Goal: Task Accomplishment & Management: Manage account settings

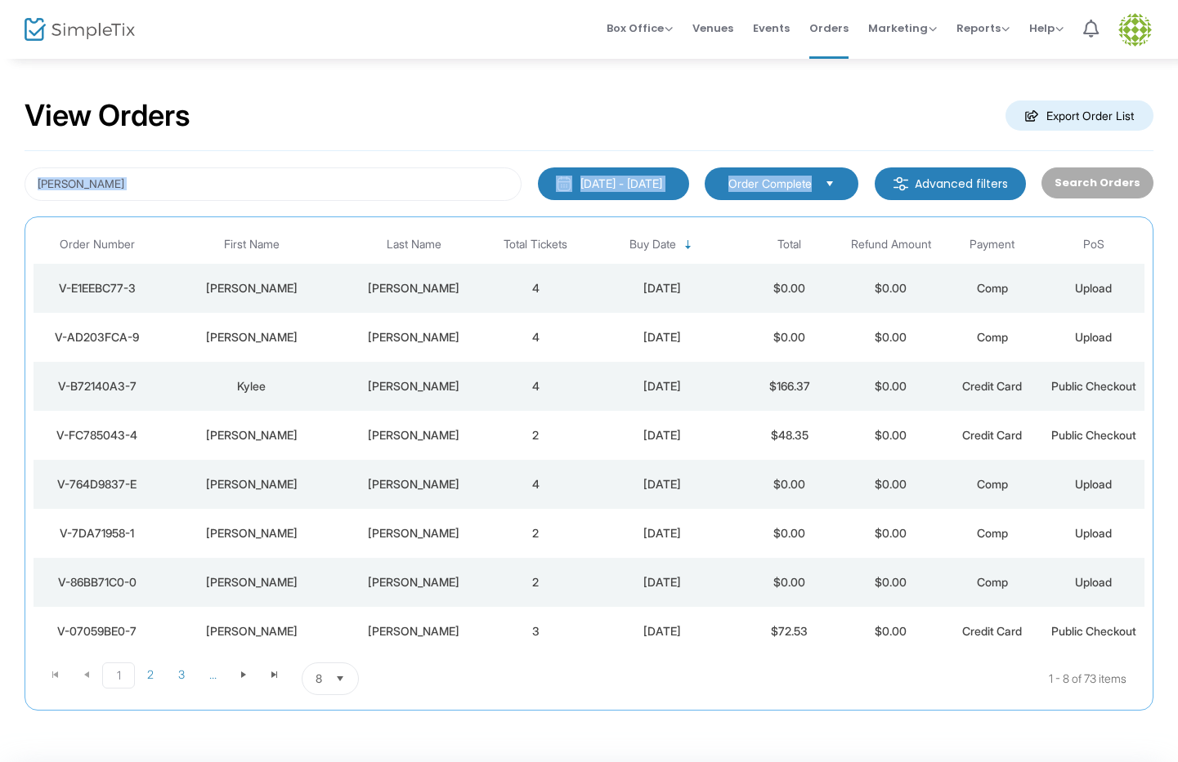
drag, startPoint x: 239, startPoint y: 202, endPoint x: 146, endPoint y: 193, distance: 93.6
click at [146, 193] on div "adams 6/19/2025 - 9/19/2025 Last 30 Days Today Yesterday This week This Month L…" at bounding box center [589, 431] width 1129 height 560
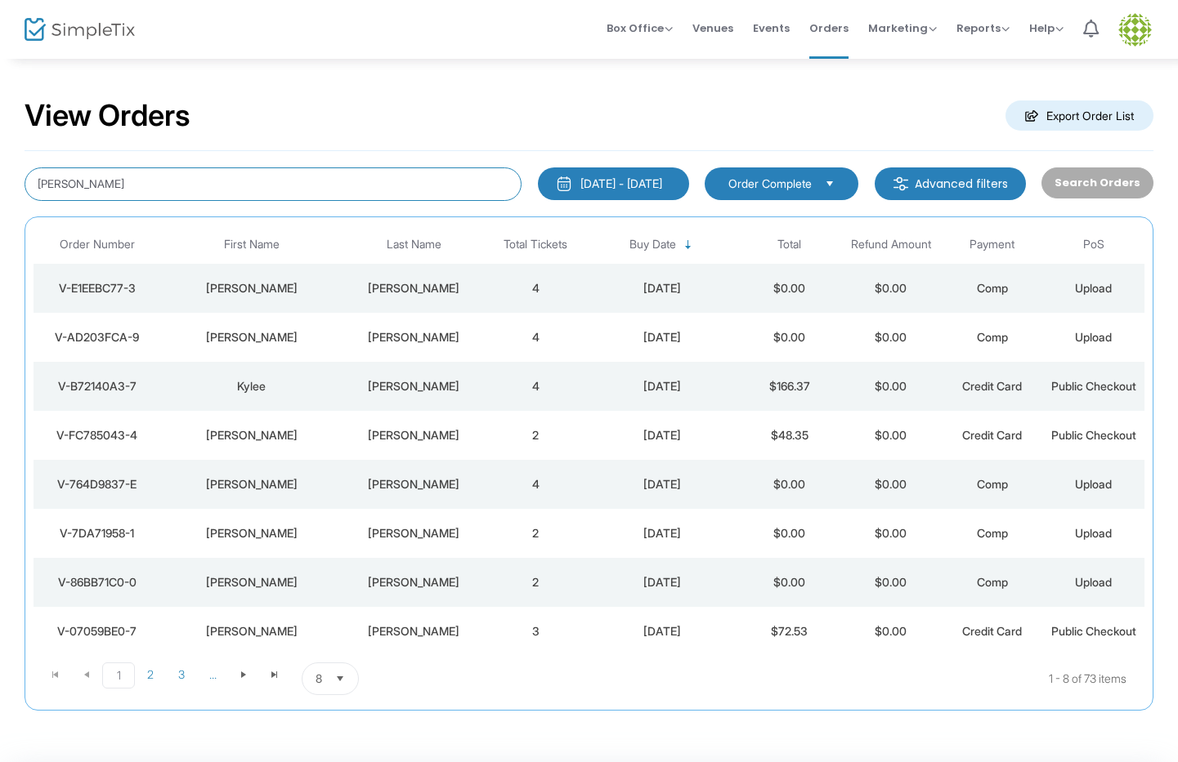
drag, startPoint x: 145, startPoint y: 191, endPoint x: -180, endPoint y: 190, distance: 325.2
click at [0, 190] on html "Processing... please wait Box Office Sell Tickets Bookings Sell Season Pass Ven…" at bounding box center [589, 381] width 1178 height 762
type input "sliva"
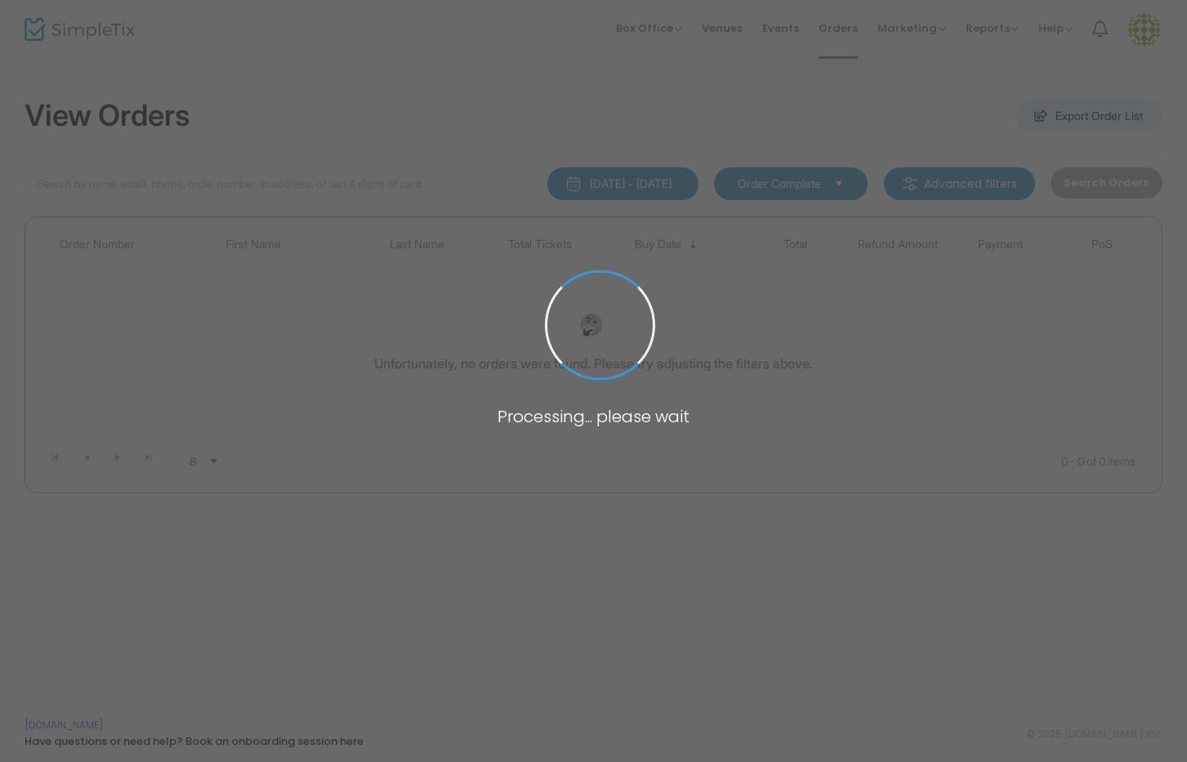
type input "[PERSON_NAME]"
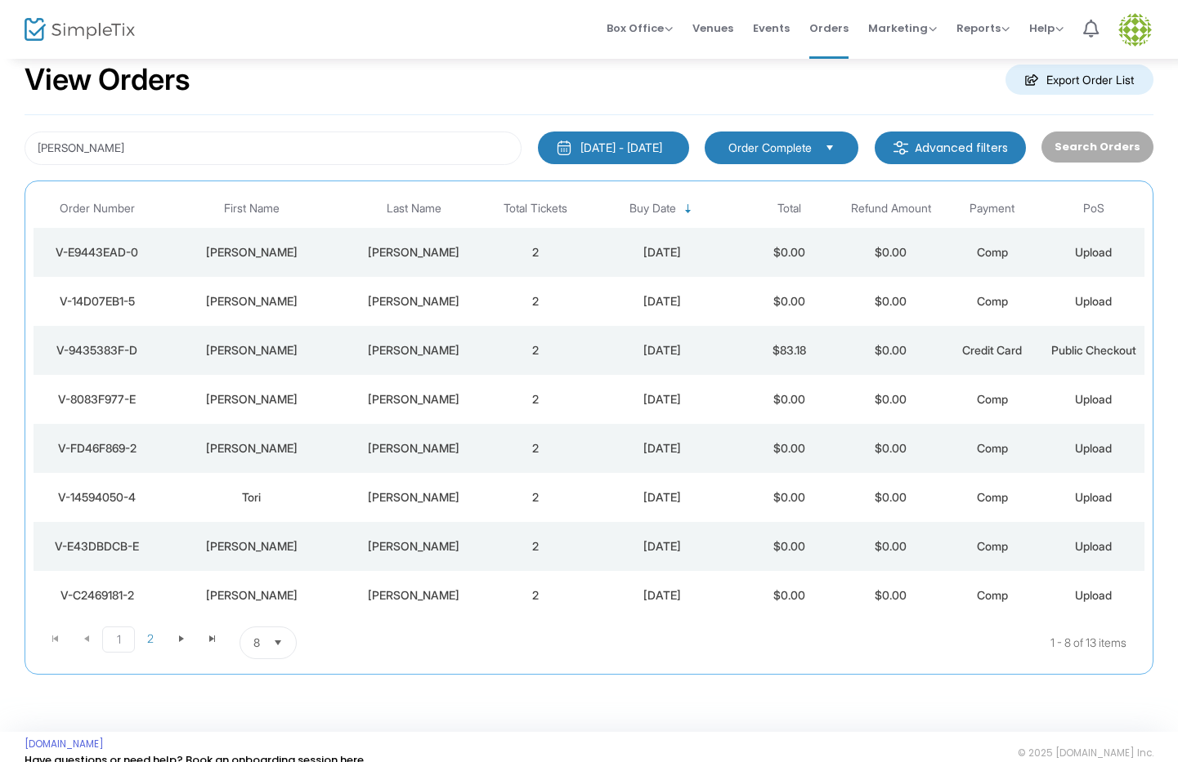
scroll to position [55, 0]
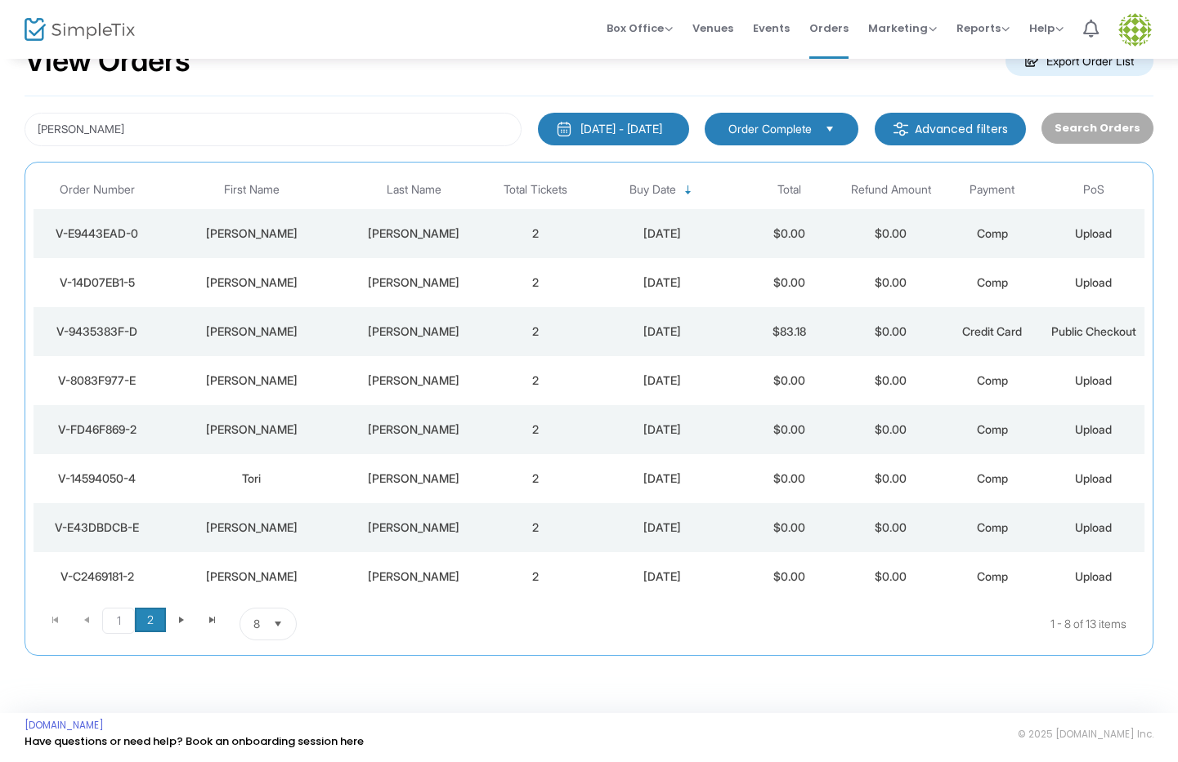
click at [150, 629] on span "2" at bounding box center [150, 620] width 31 height 25
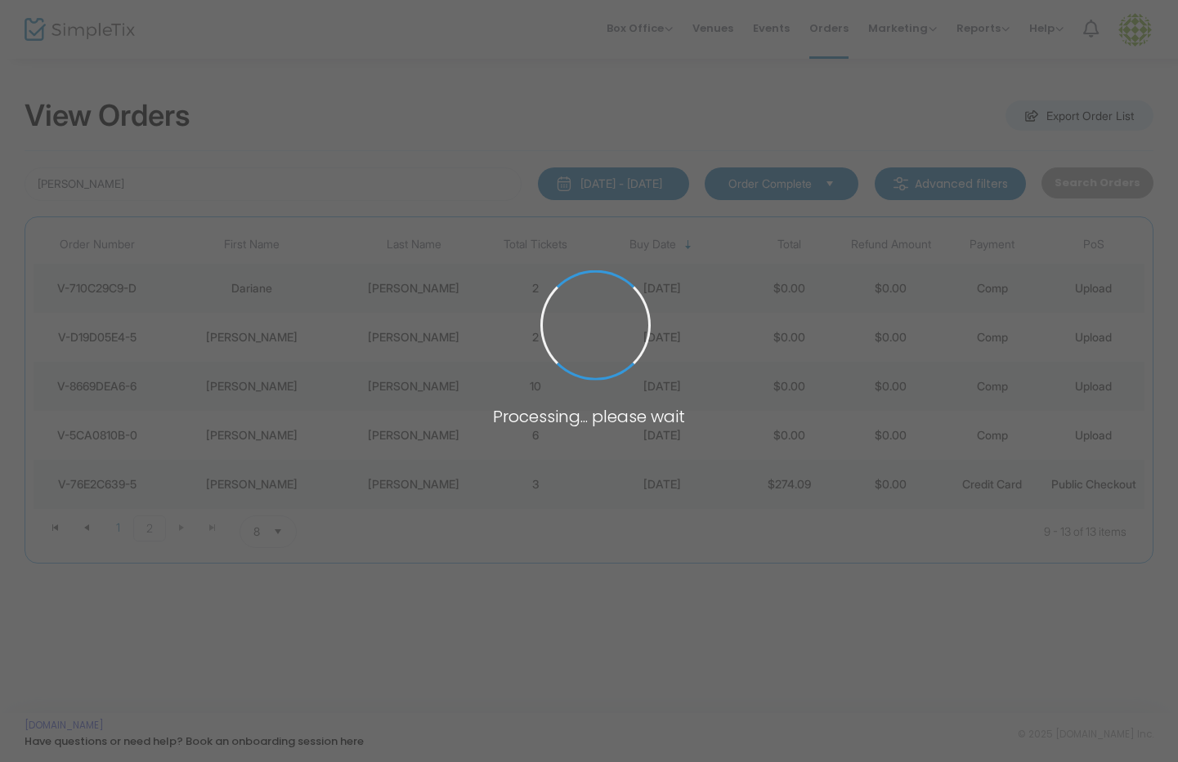
scroll to position [0, 0]
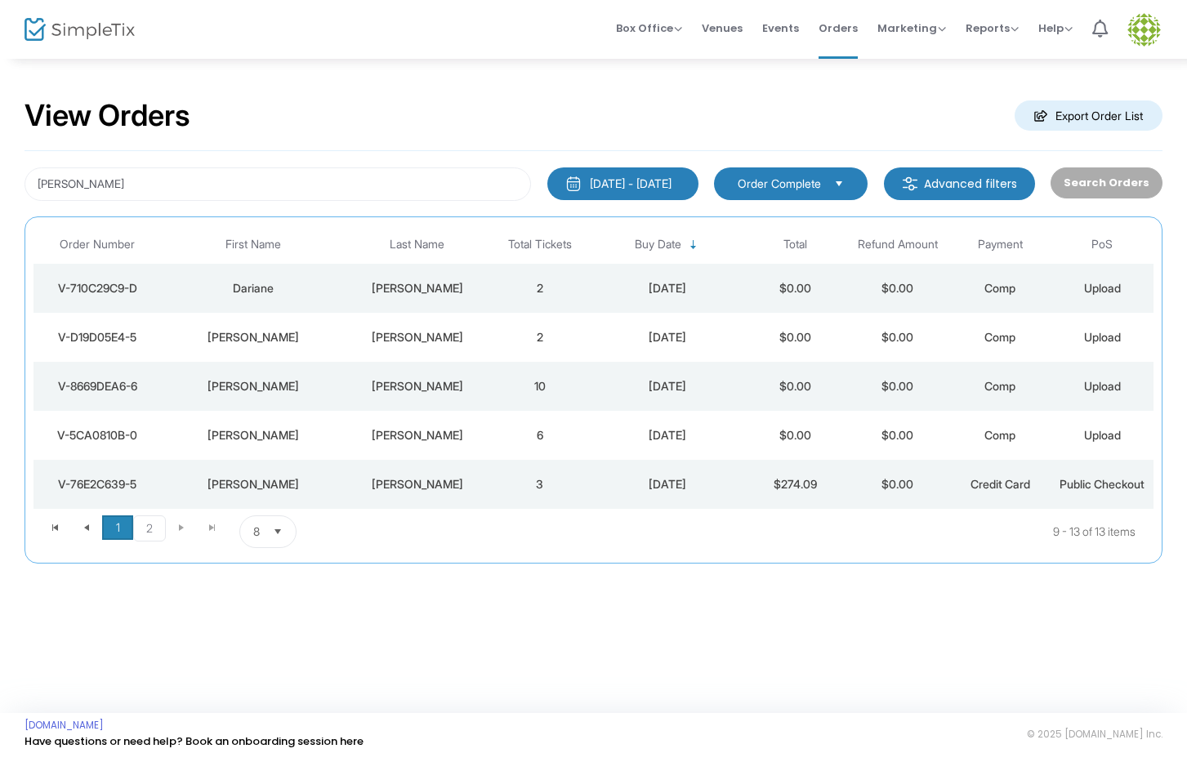
click at [118, 532] on span "1" at bounding box center [117, 528] width 31 height 25
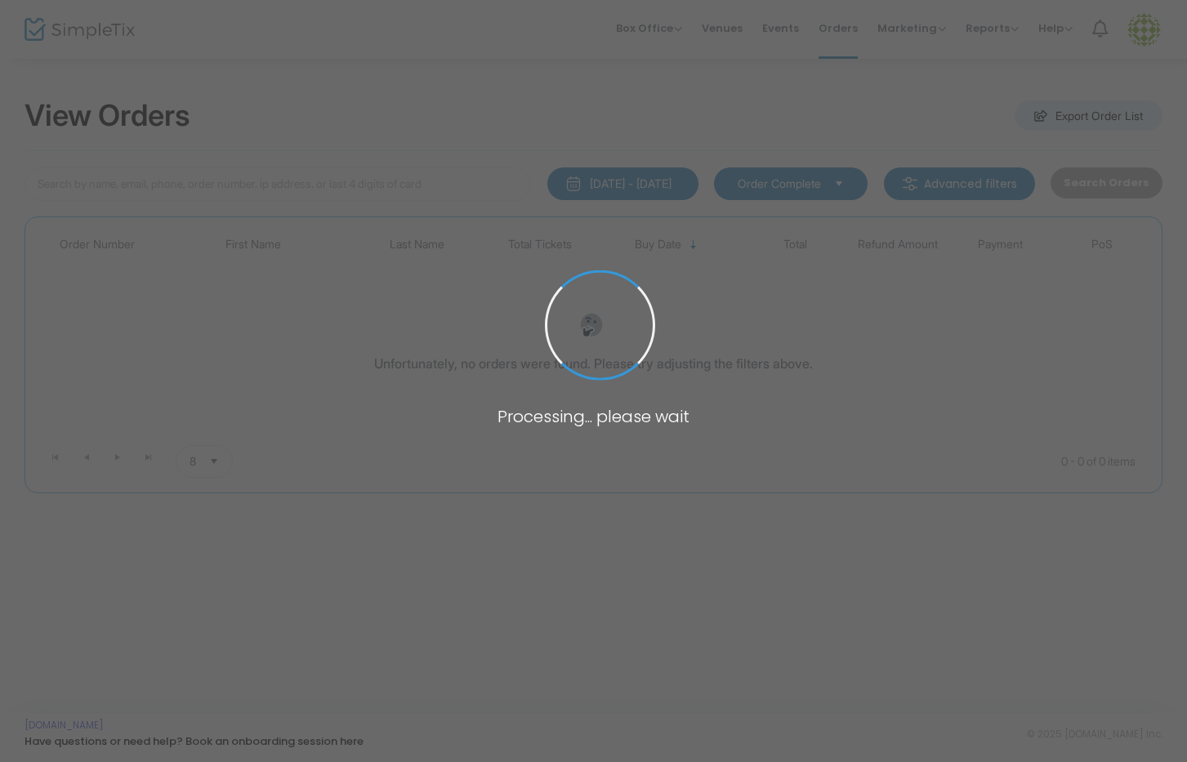
type input "[PERSON_NAME]"
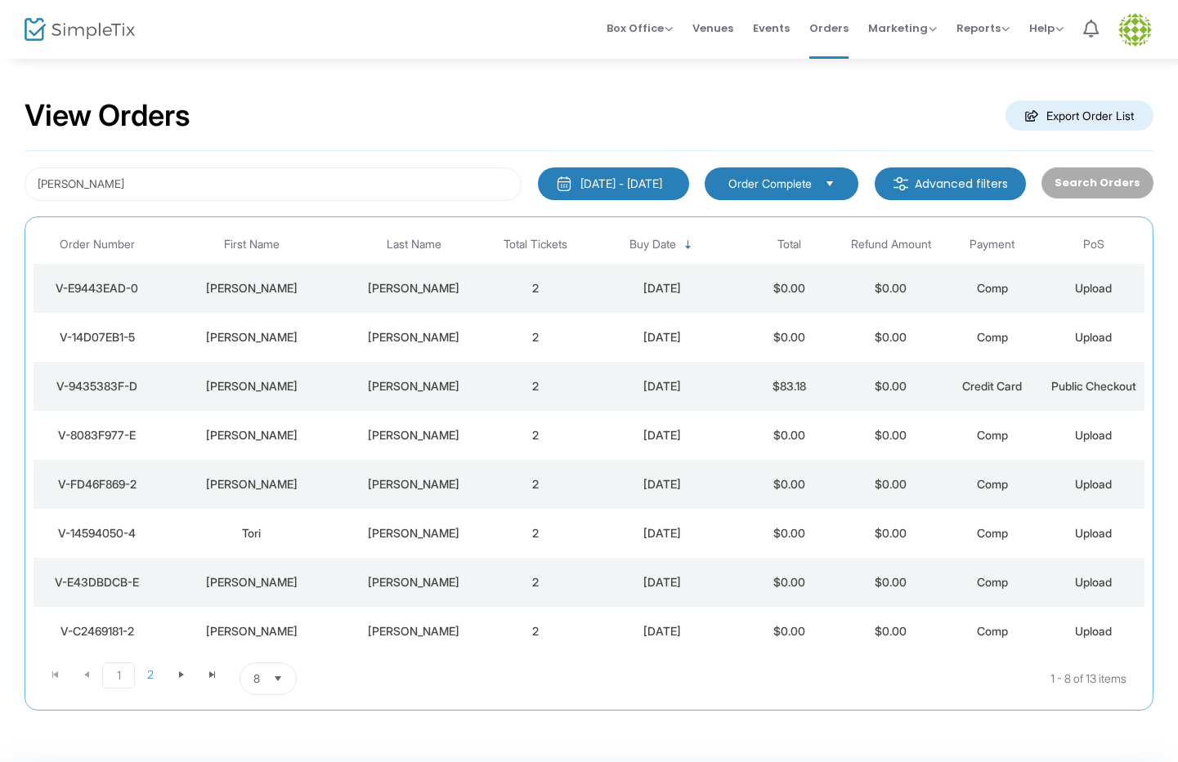
click at [656, 190] on div "[DATE] - [DATE]" at bounding box center [621, 184] width 82 height 16
click at [716, 177] on kendo-dropdownlist "Order Complete" at bounding box center [781, 184] width 154 height 33
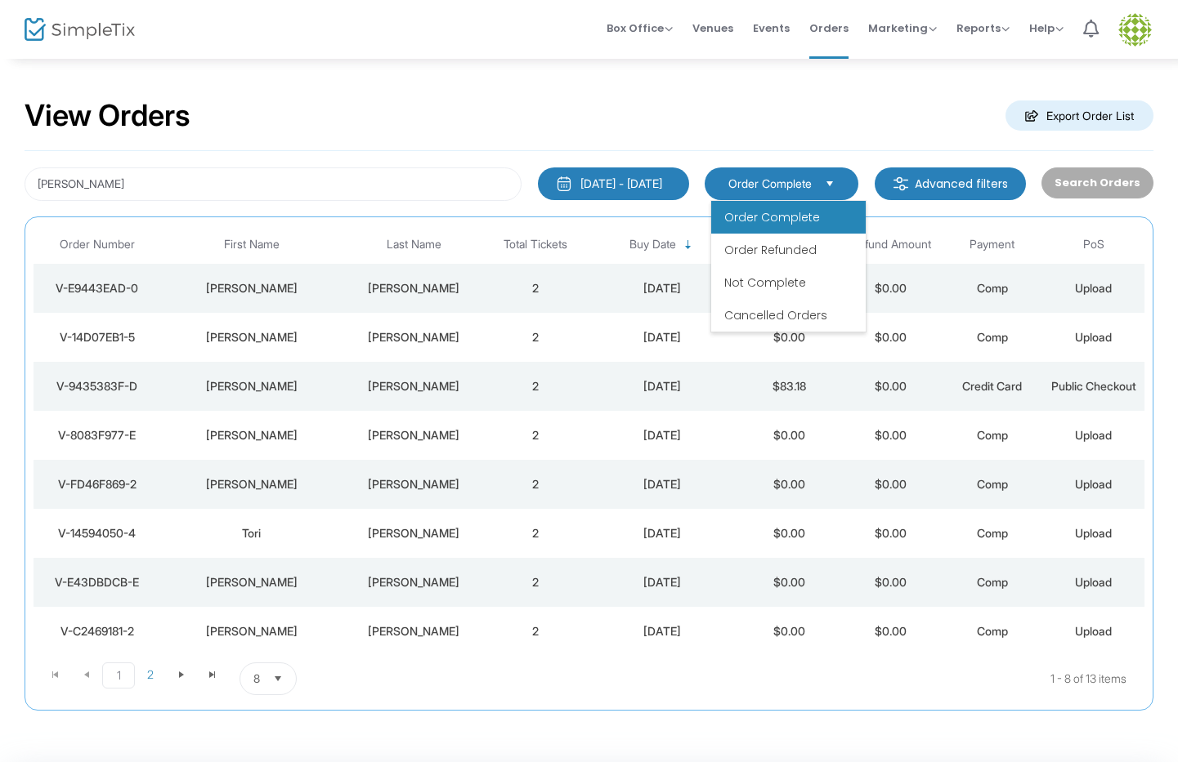
click at [744, 180] on span "Order Complete" at bounding box center [769, 184] width 83 height 16
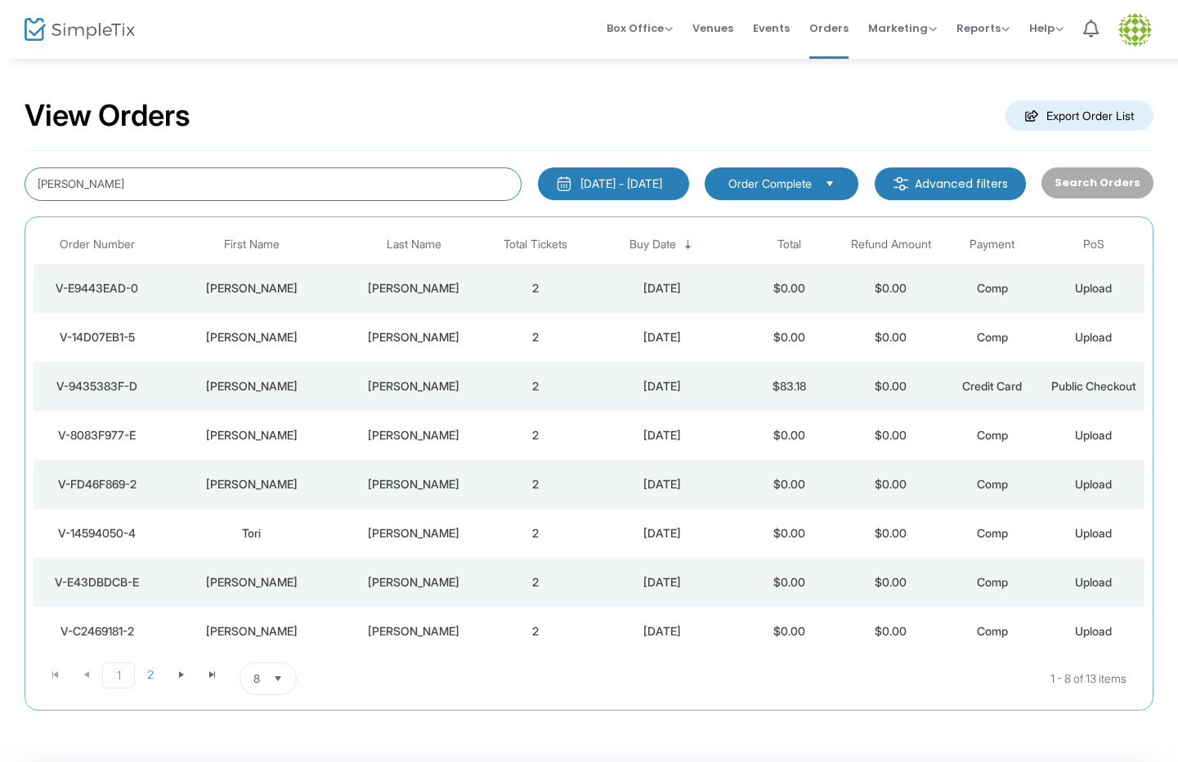
drag, startPoint x: 163, startPoint y: 182, endPoint x: -101, endPoint y: 154, distance: 265.5
click at [0, 154] on html "Processing... please wait Box Office Sell Tickets Bookings Sell Season Pass Ven…" at bounding box center [589, 381] width 1178 height 762
drag, startPoint x: 140, startPoint y: 186, endPoint x: -2, endPoint y: 177, distance: 141.7
click at [0, 177] on html "Processing... please wait Box Office Sell Tickets Bookings Sell Season Pass Ven…" at bounding box center [589, 381] width 1178 height 762
type input "judi adams"
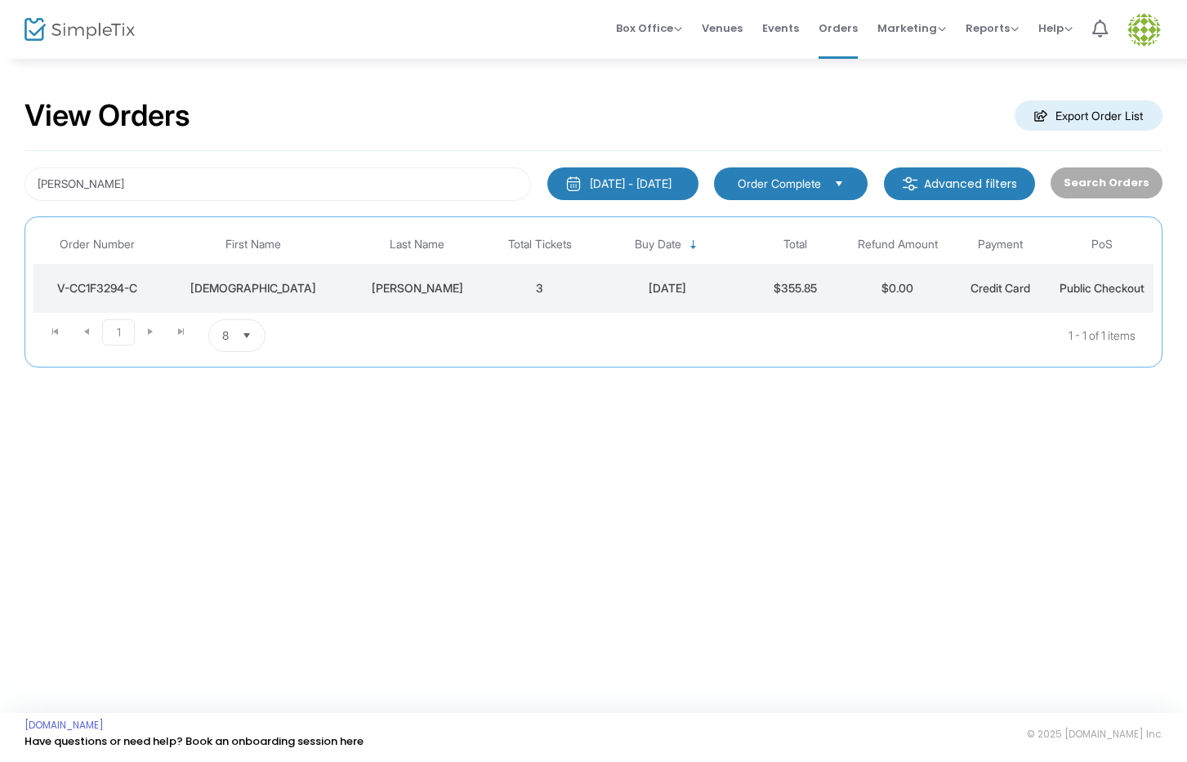
click at [315, 286] on div "Judi" at bounding box center [254, 288] width 176 height 16
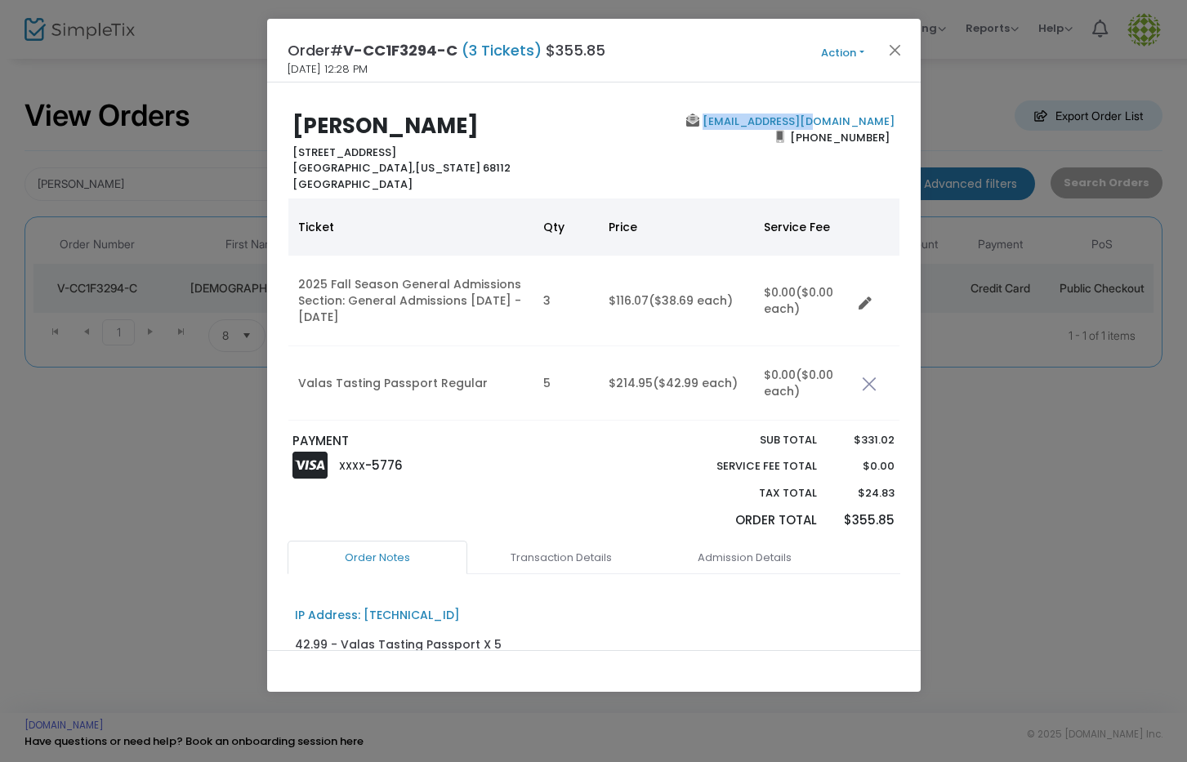
drag, startPoint x: 899, startPoint y: 121, endPoint x: 769, endPoint y: 127, distance: 130.1
click at [769, 127] on div "Judi Adams 3120 Sheffield St. Omaha, Nebraska 68112 United States jadms63@gmail…" at bounding box center [594, 367] width 654 height 568
copy link "jadms63@gmail.com"
click at [829, 61] on button "Action" at bounding box center [843, 53] width 98 height 18
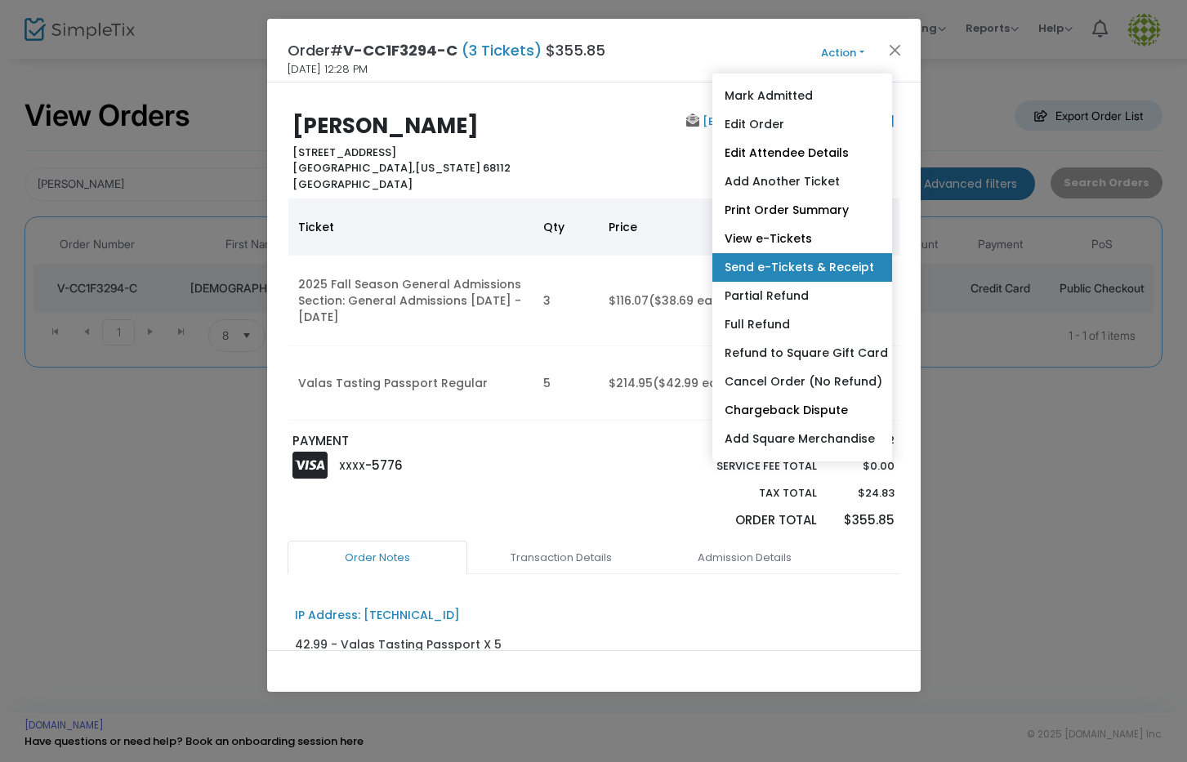
click at [820, 263] on link "Send e-Tickets & Receipt" at bounding box center [803, 267] width 180 height 29
type input "jadms63@gmail.com"
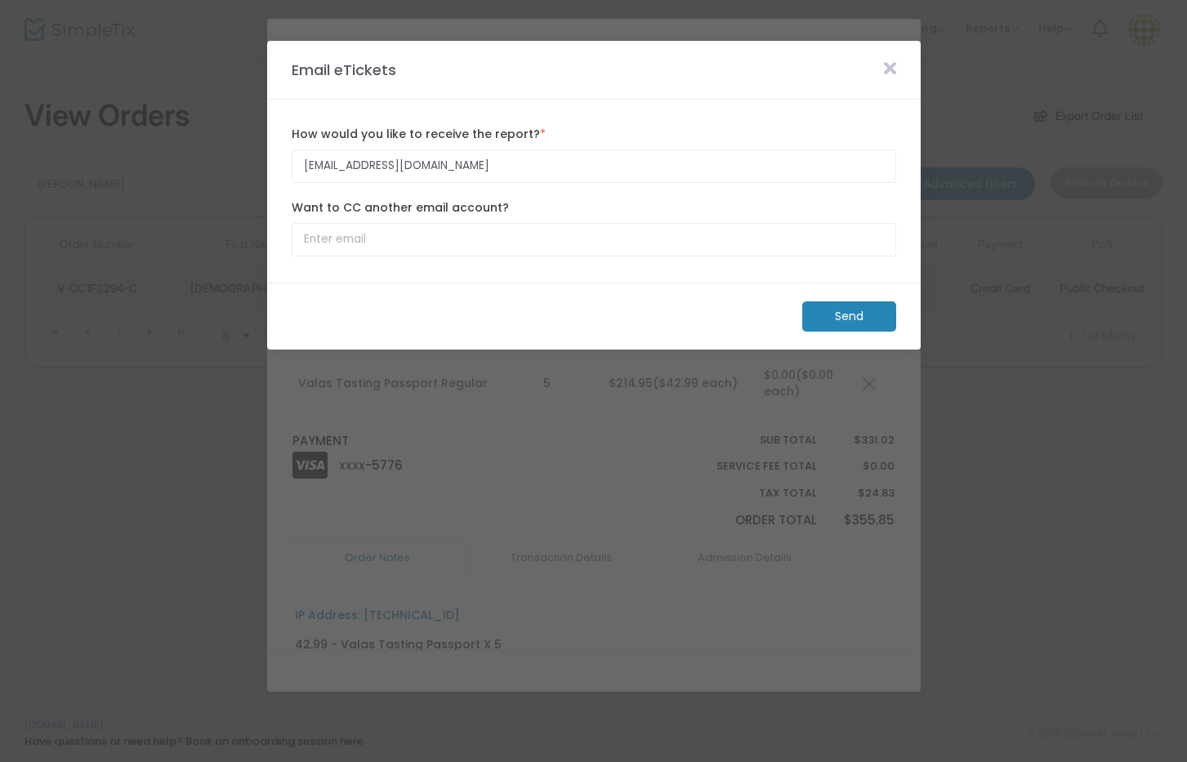
click at [515, 261] on div "Want to CC another email account?" at bounding box center [594, 228] width 621 height 74
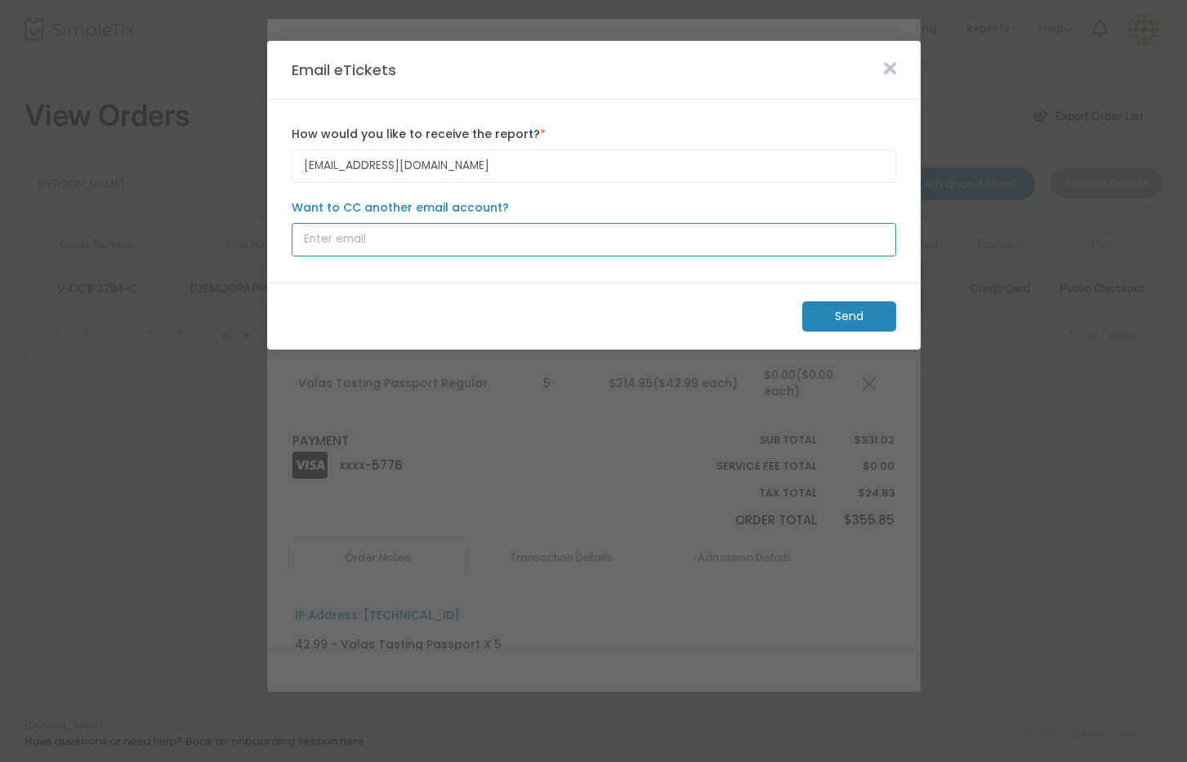
click at [494, 239] on input "Want to CC another email account?" at bounding box center [594, 240] width 605 height 34
paste input "adms4nu@yahoo.com"
drag, startPoint x: 299, startPoint y: 241, endPoint x: 262, endPoint y: 239, distance: 36.8
click at [262, 762] on m-modal-dialog "Email eTickets jadms63@gmail.com How would you like to receive the report? * Em…" at bounding box center [593, 762] width 1187 height 0
type input "adms4nu@yahoo.com"
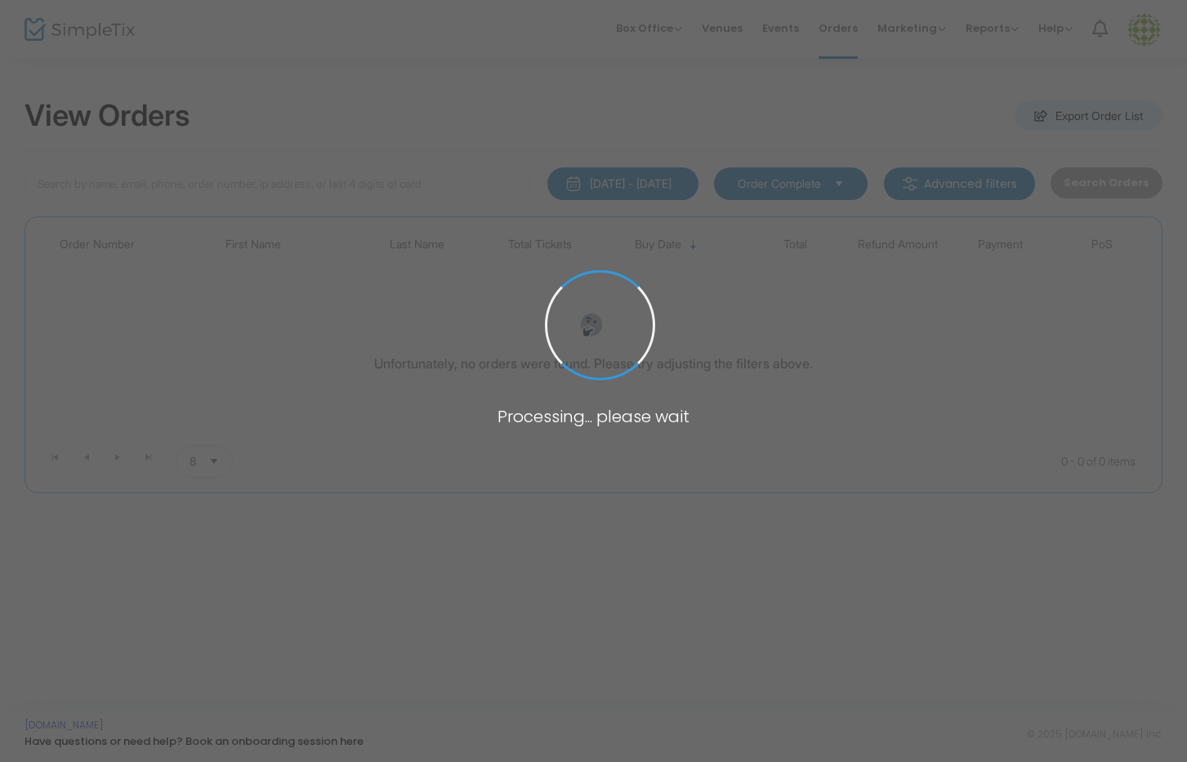
type input "[PERSON_NAME]"
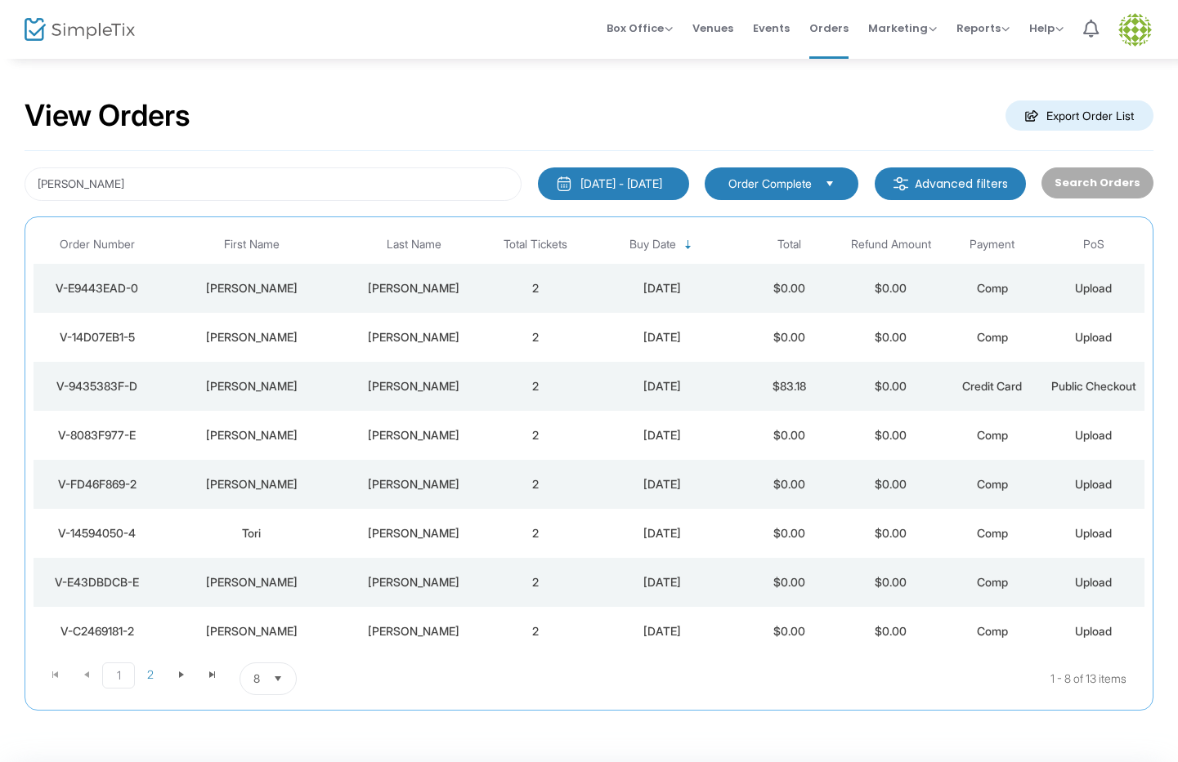
click at [722, 181] on kendo-dropdownlist "Order Complete" at bounding box center [781, 184] width 154 height 33
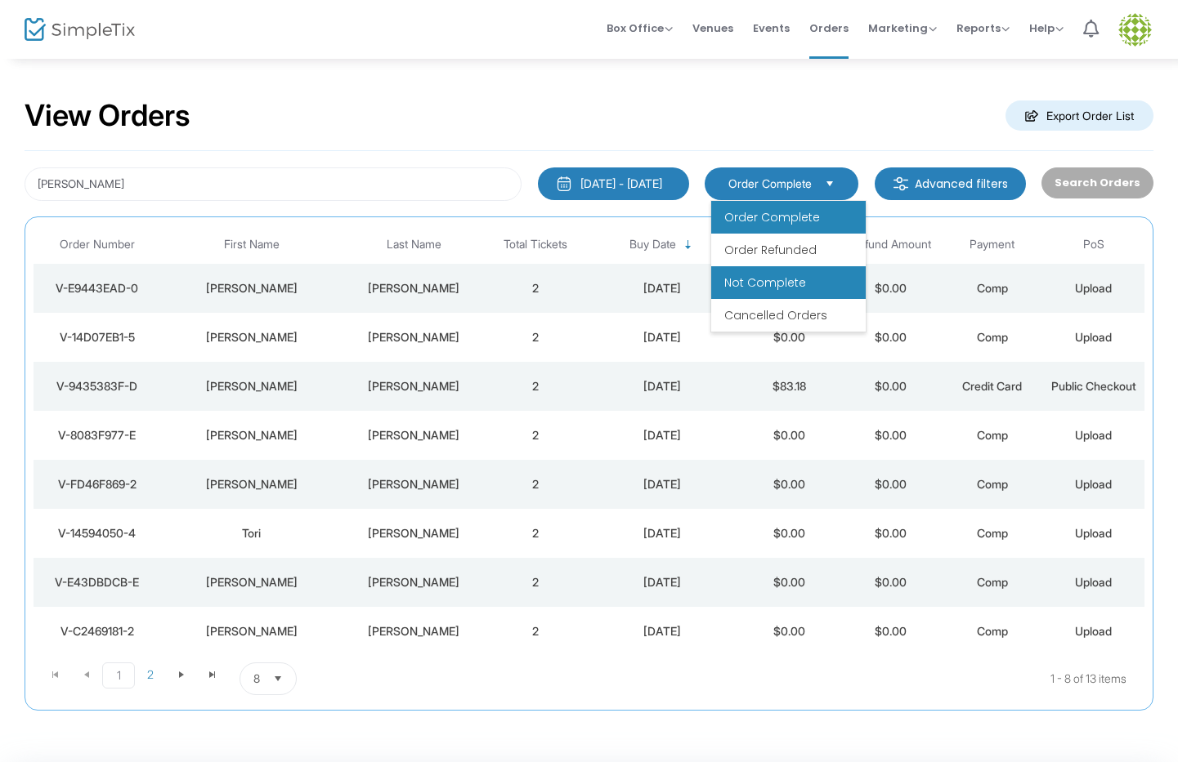
click at [795, 290] on span "Not Complete" at bounding box center [765, 283] width 82 height 16
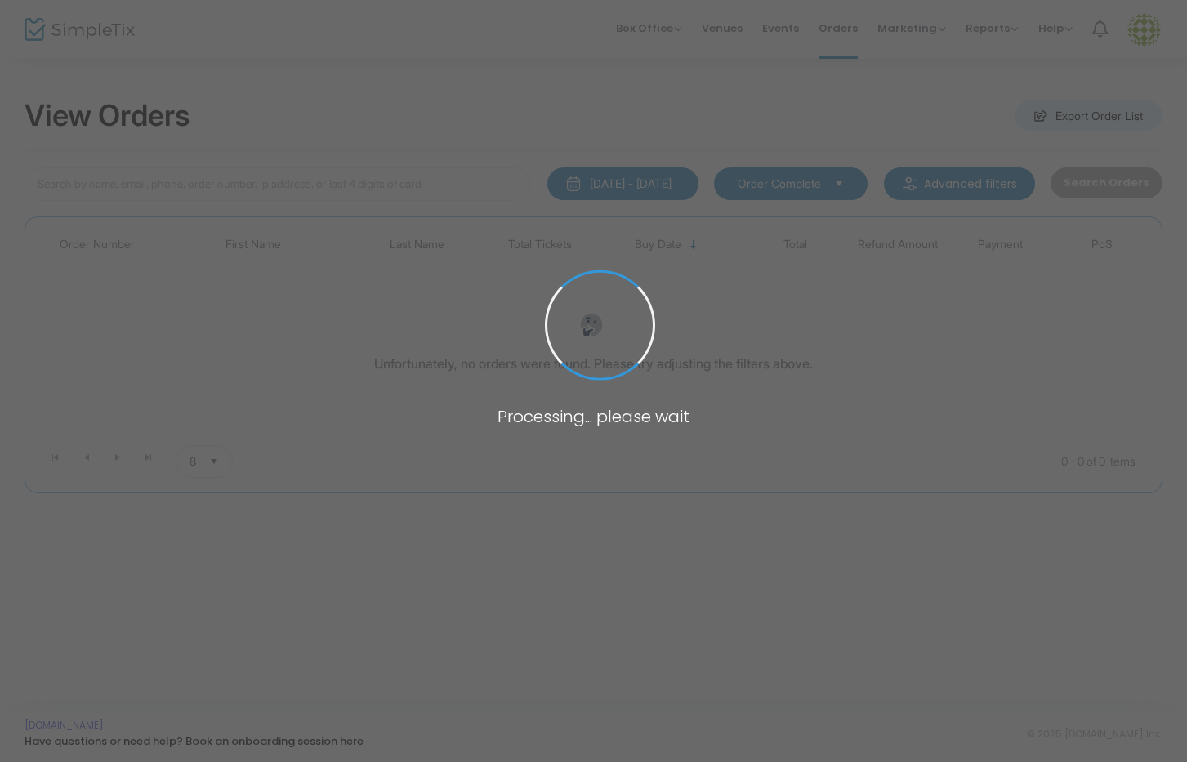
type input "[PERSON_NAME]"
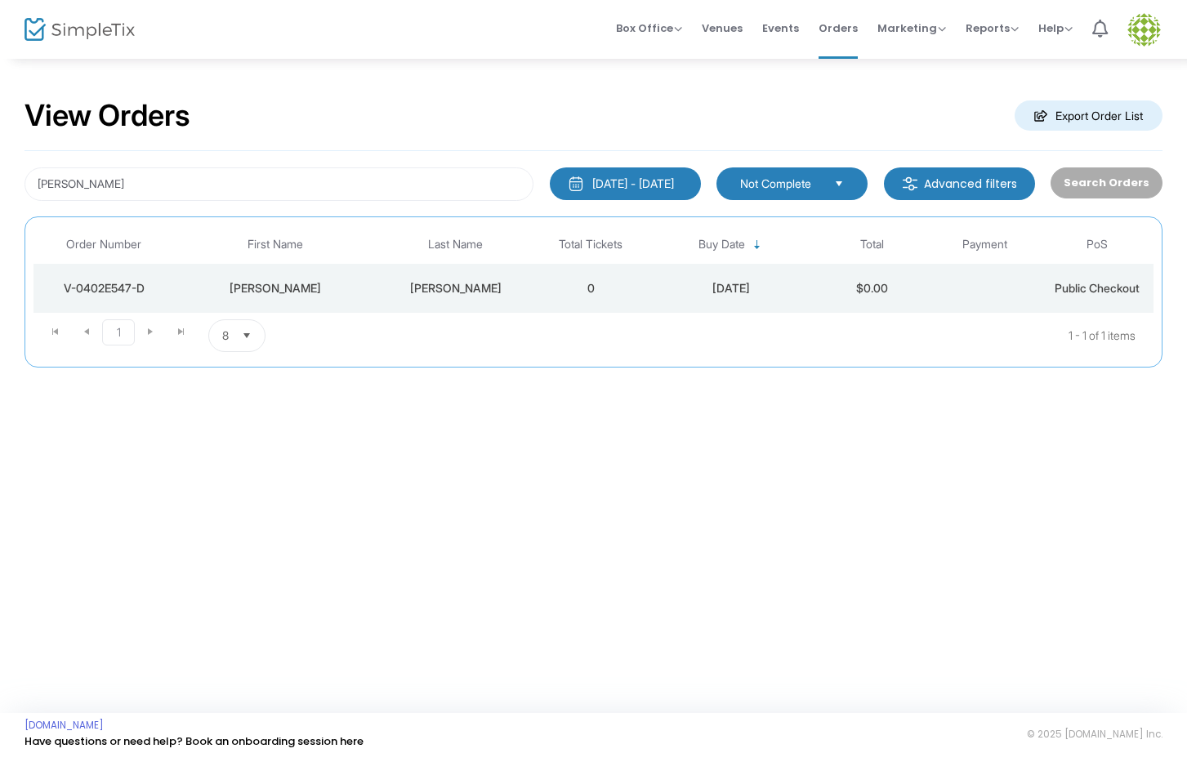
click at [606, 284] on td "0" at bounding box center [590, 288] width 113 height 49
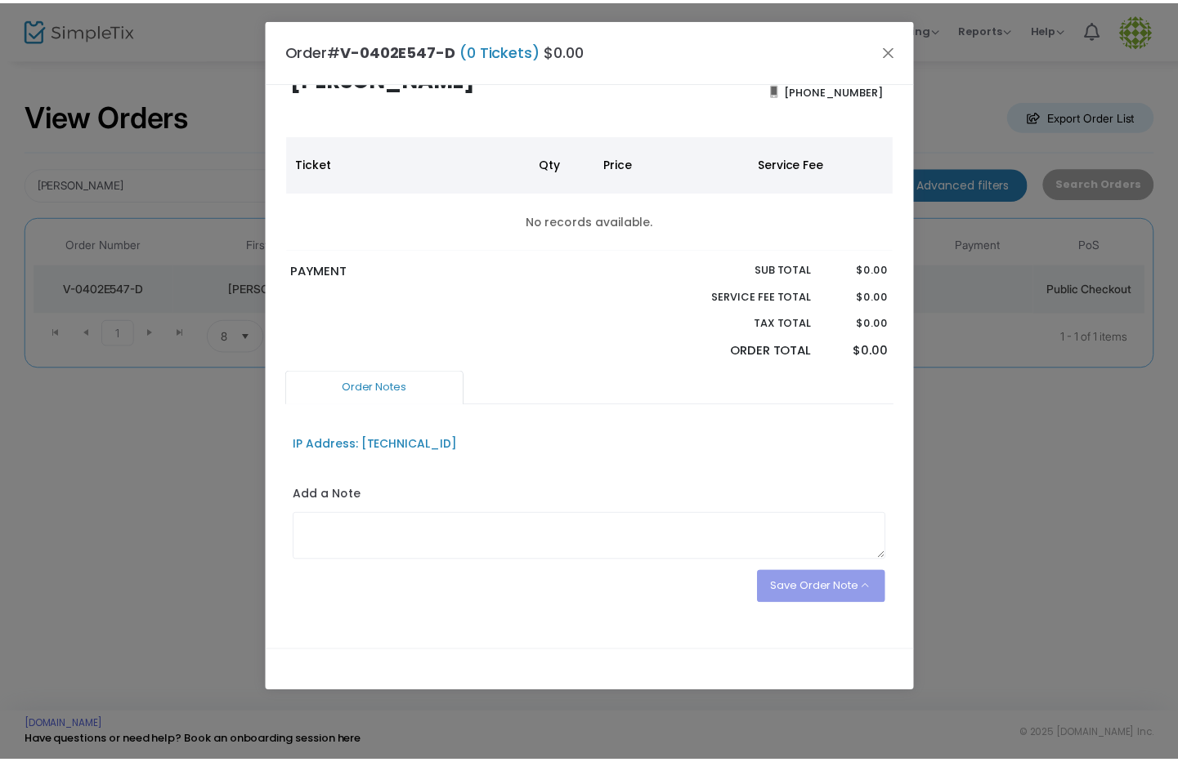
scroll to position [74, 0]
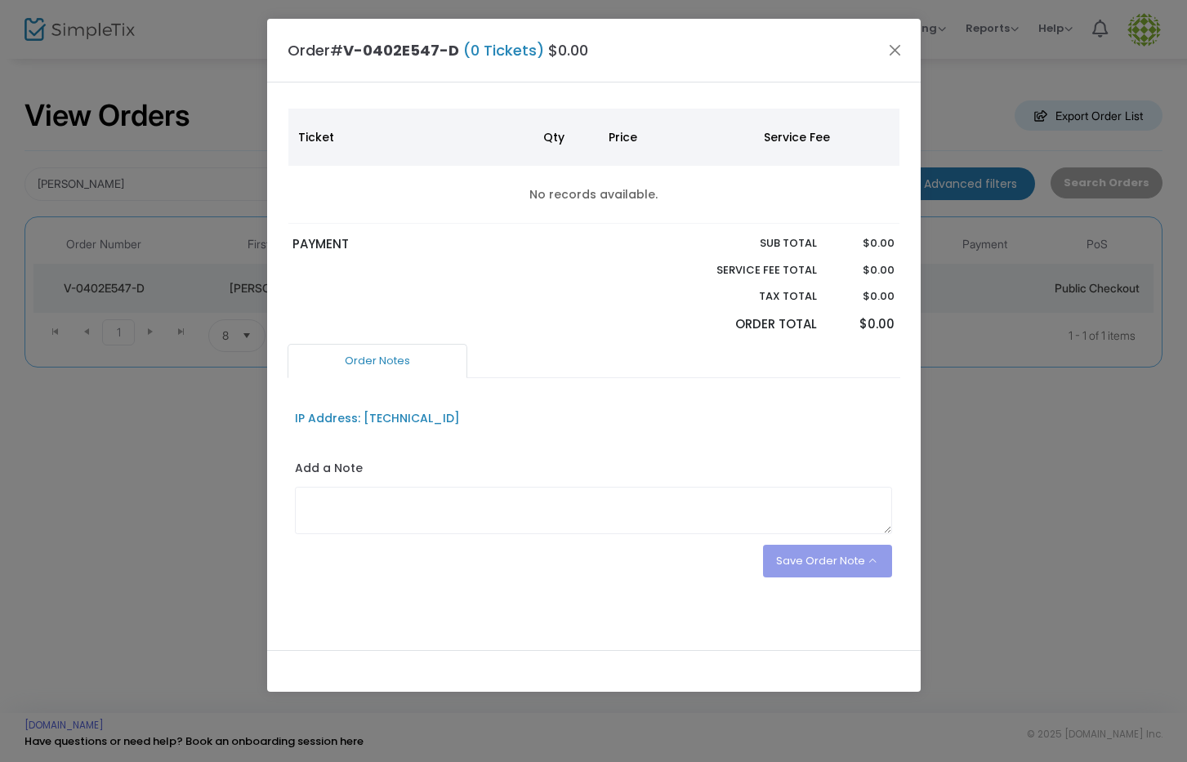
click at [970, 464] on ngb-modal-window "Order# V-0402E547-D (0 Tickets) $0.00 Mitchell Sliva scoobydoomitch@hotmail.com…" at bounding box center [593, 381] width 1187 height 762
click at [899, 53] on button "Close" at bounding box center [894, 49] width 21 height 21
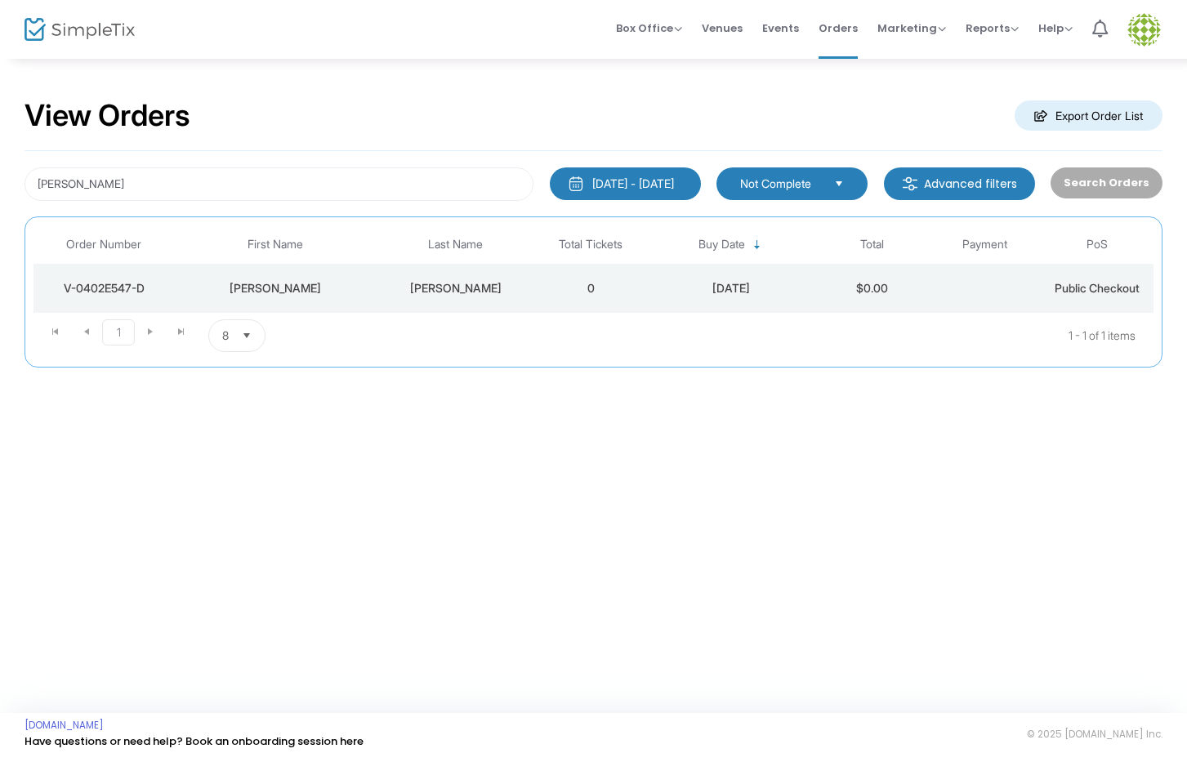
click at [771, 183] on span "Not Complete" at bounding box center [780, 184] width 81 height 16
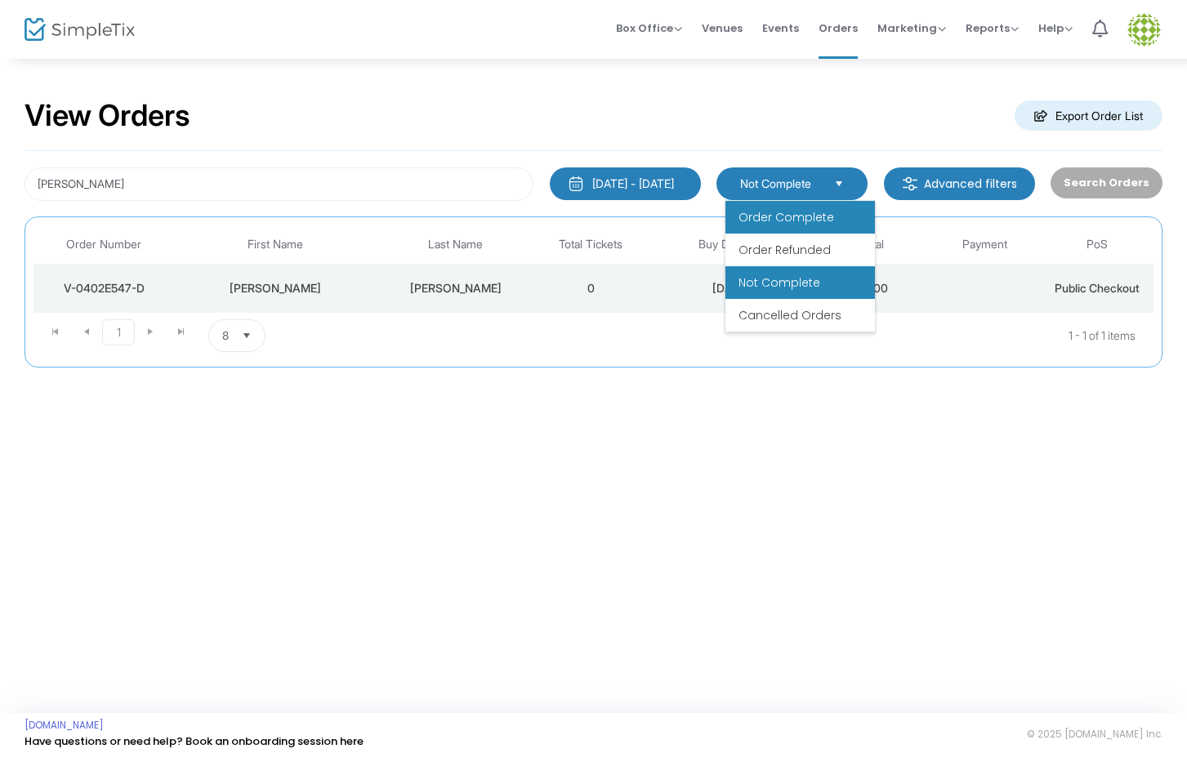
click at [780, 217] on span "Order Complete" at bounding box center [787, 217] width 96 height 16
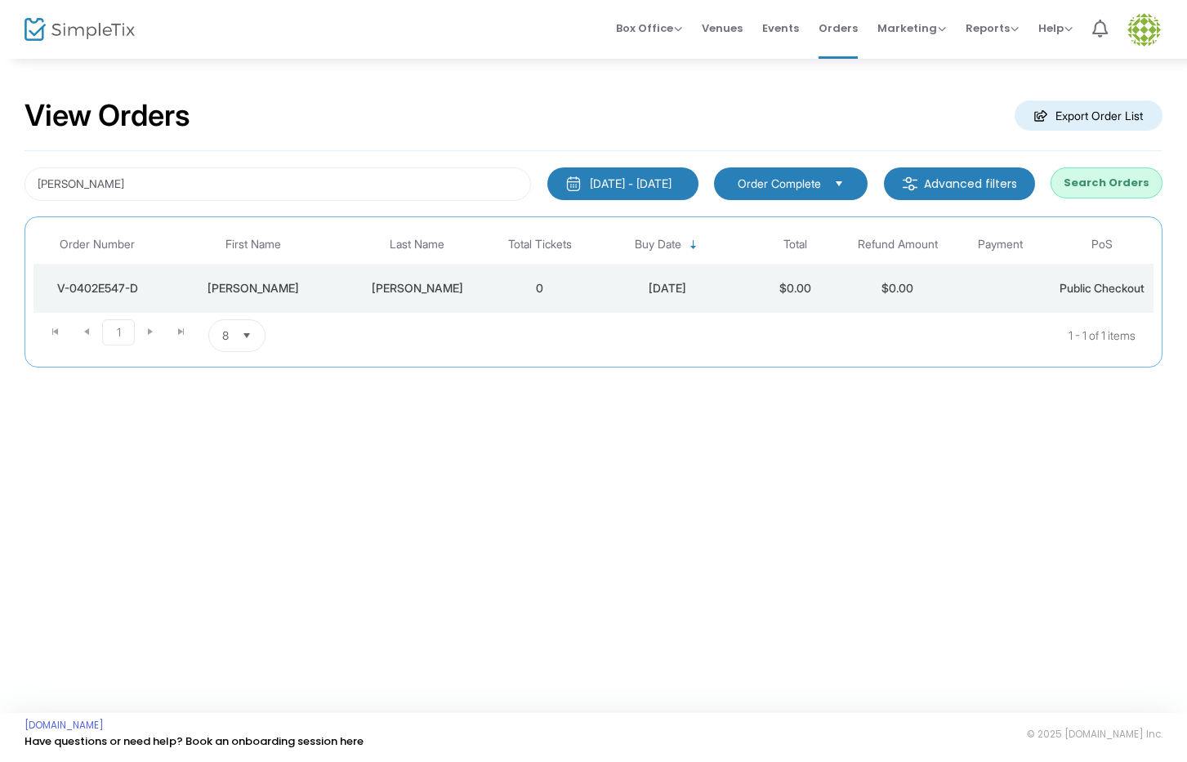
click at [1117, 166] on div "sliva 6/19/2025 - 9/19/2025 Last 30 Days Today Yesterday This week This Month L…" at bounding box center [594, 259] width 1138 height 217
click at [1116, 180] on button "Search Orders" at bounding box center [1107, 183] width 112 height 31
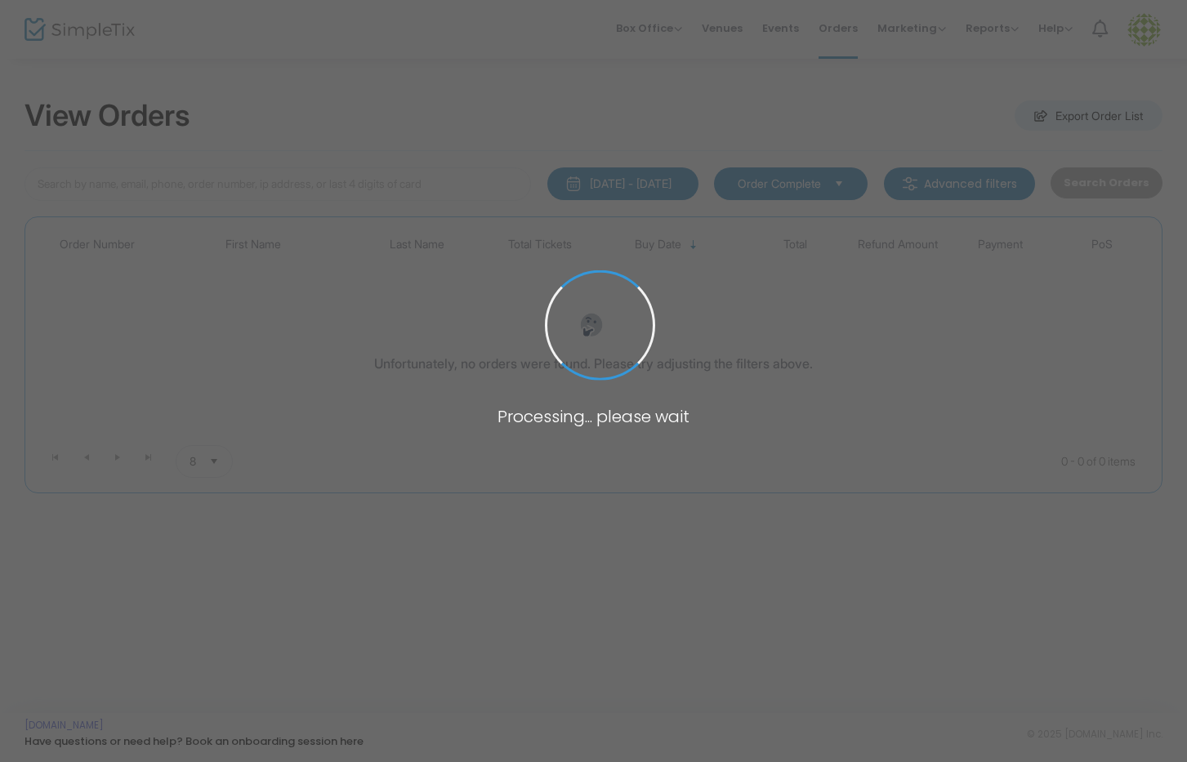
type input "[PERSON_NAME]"
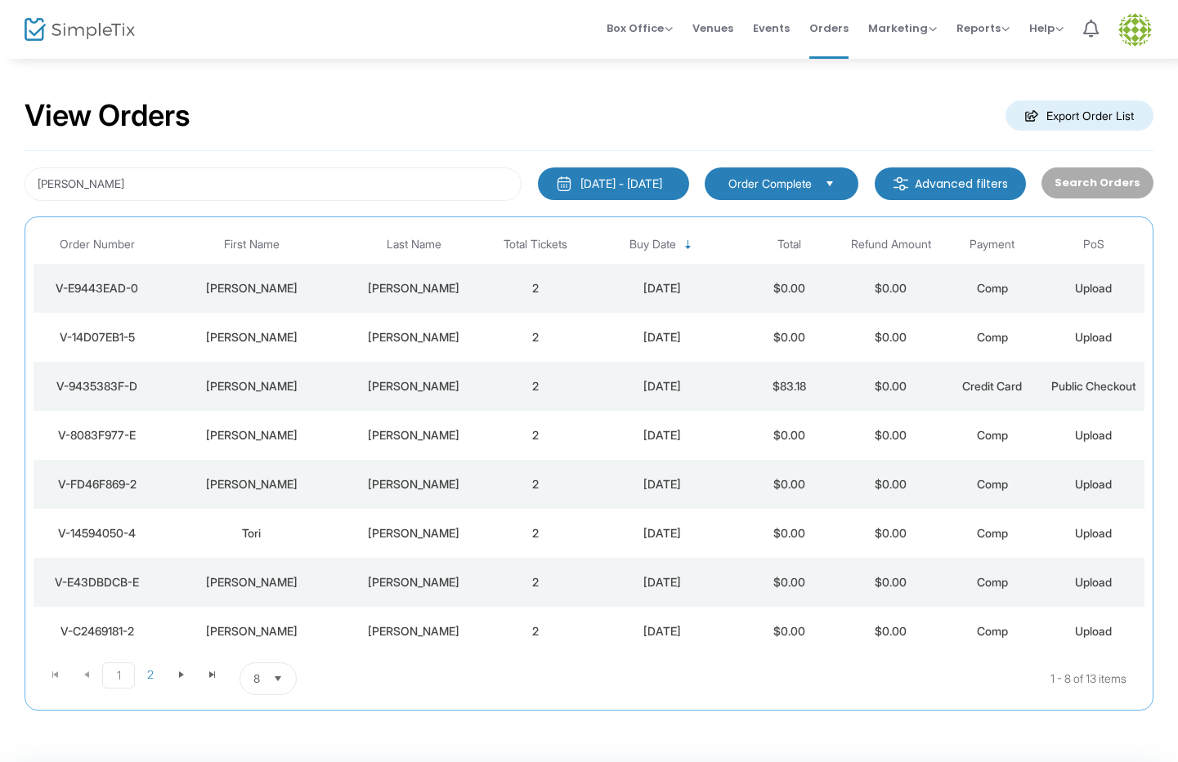
click at [792, 194] on kendo-dropdownlist "Order Complete" at bounding box center [781, 184] width 154 height 33
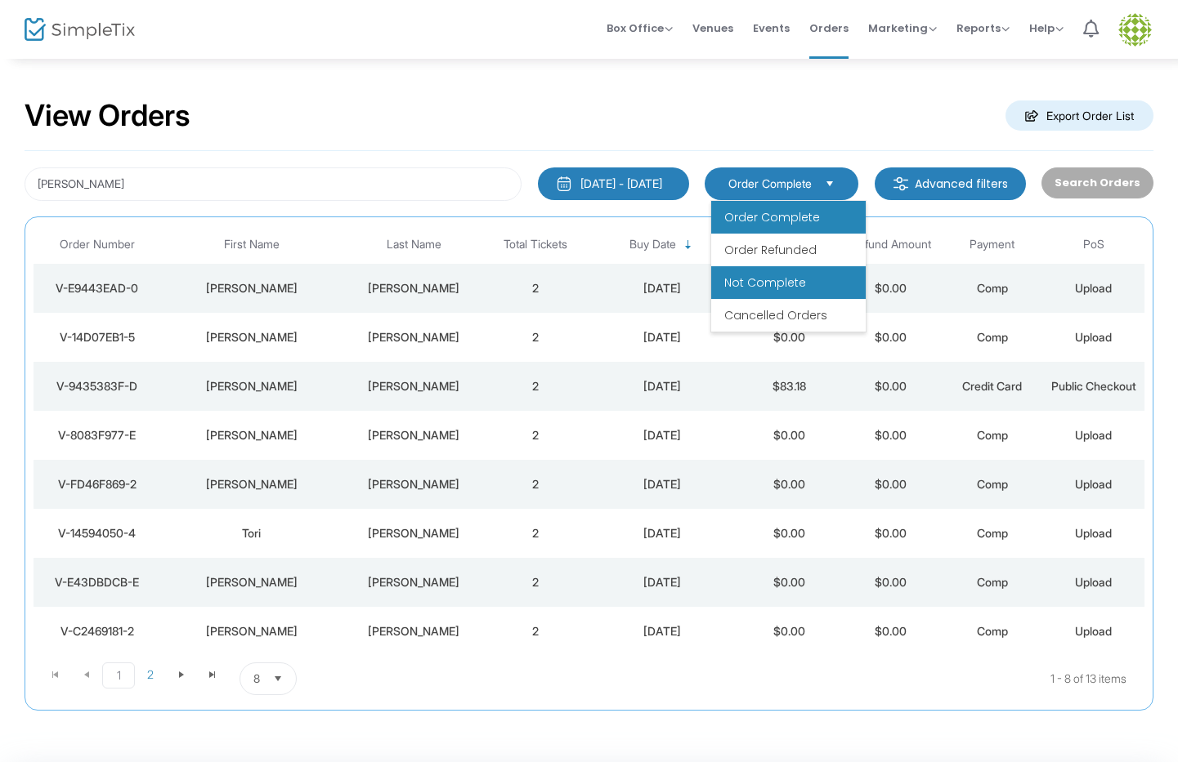
click at [780, 286] on span "Not Complete" at bounding box center [765, 283] width 82 height 16
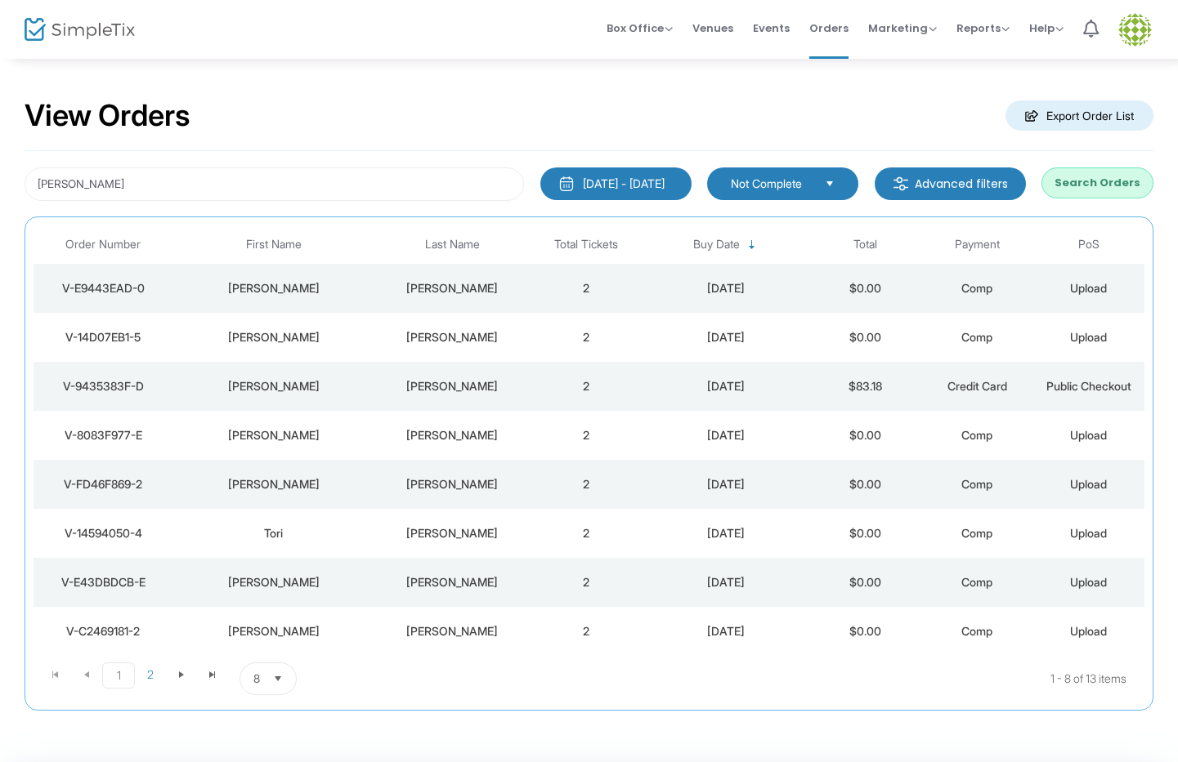
click at [1091, 190] on button "Search Orders" at bounding box center [1097, 183] width 112 height 31
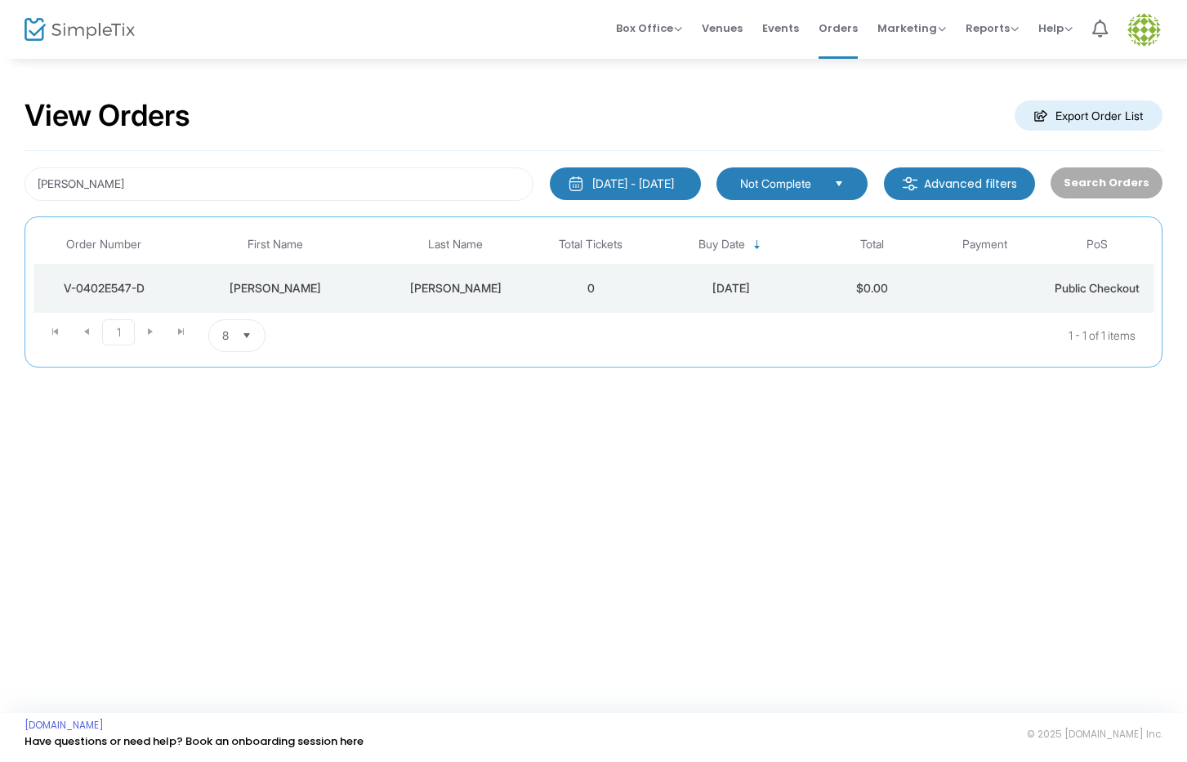
click at [351, 293] on div "[PERSON_NAME]" at bounding box center [275, 288] width 194 height 16
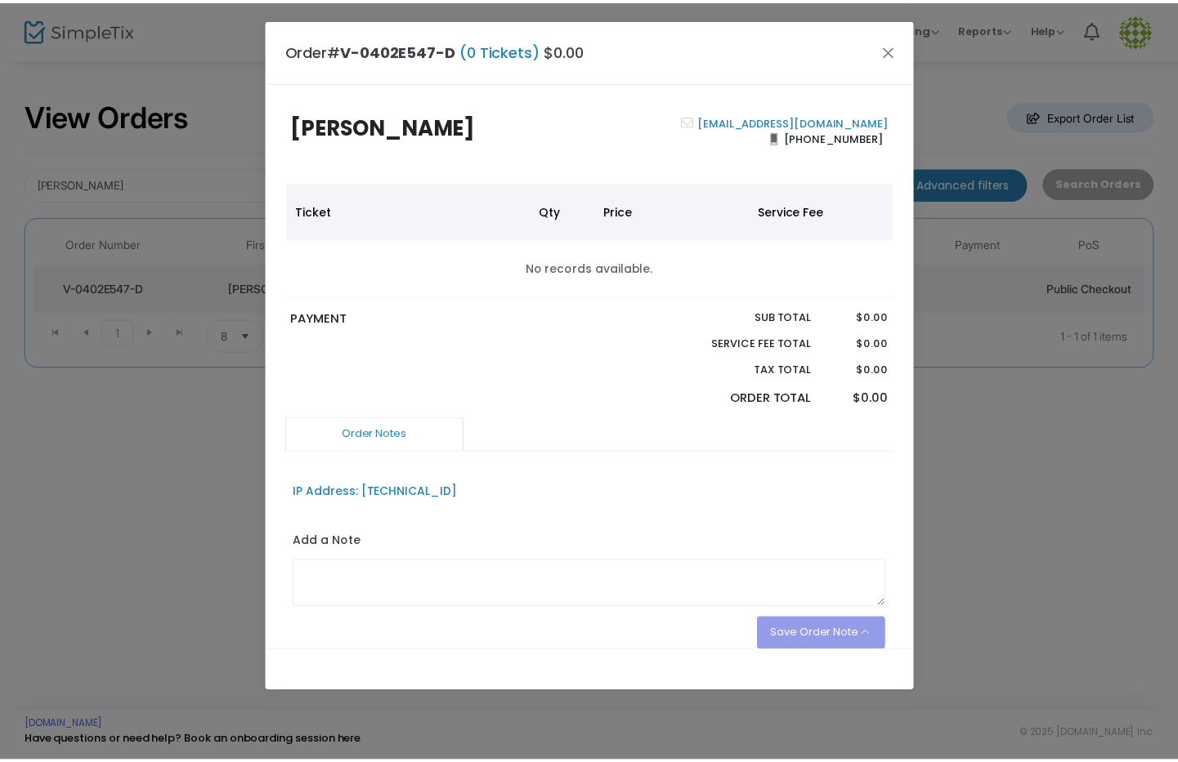
scroll to position [74, 0]
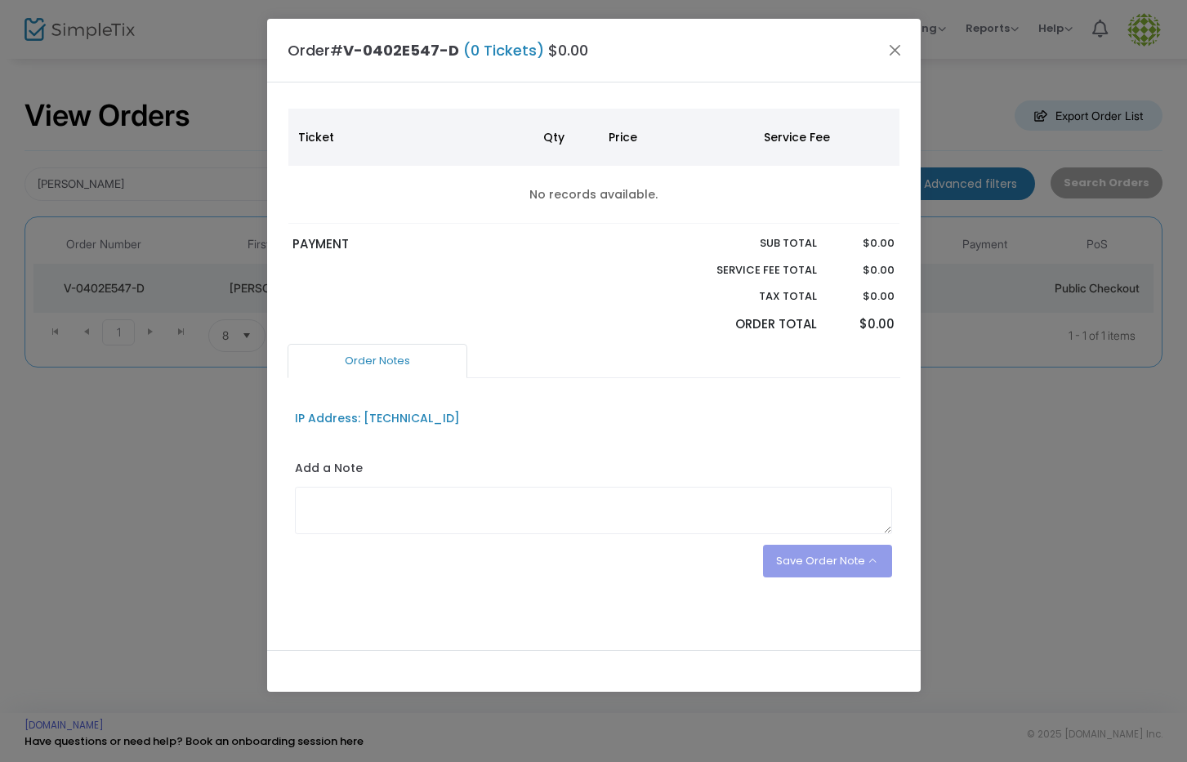
click at [1009, 489] on ngb-modal-window "Order# V-0402E547-D (0 Tickets) $0.00 [PERSON_NAME] [EMAIL_ADDRESS][DOMAIN_NAME…" at bounding box center [593, 381] width 1187 height 762
click at [890, 52] on button "Close" at bounding box center [894, 49] width 21 height 21
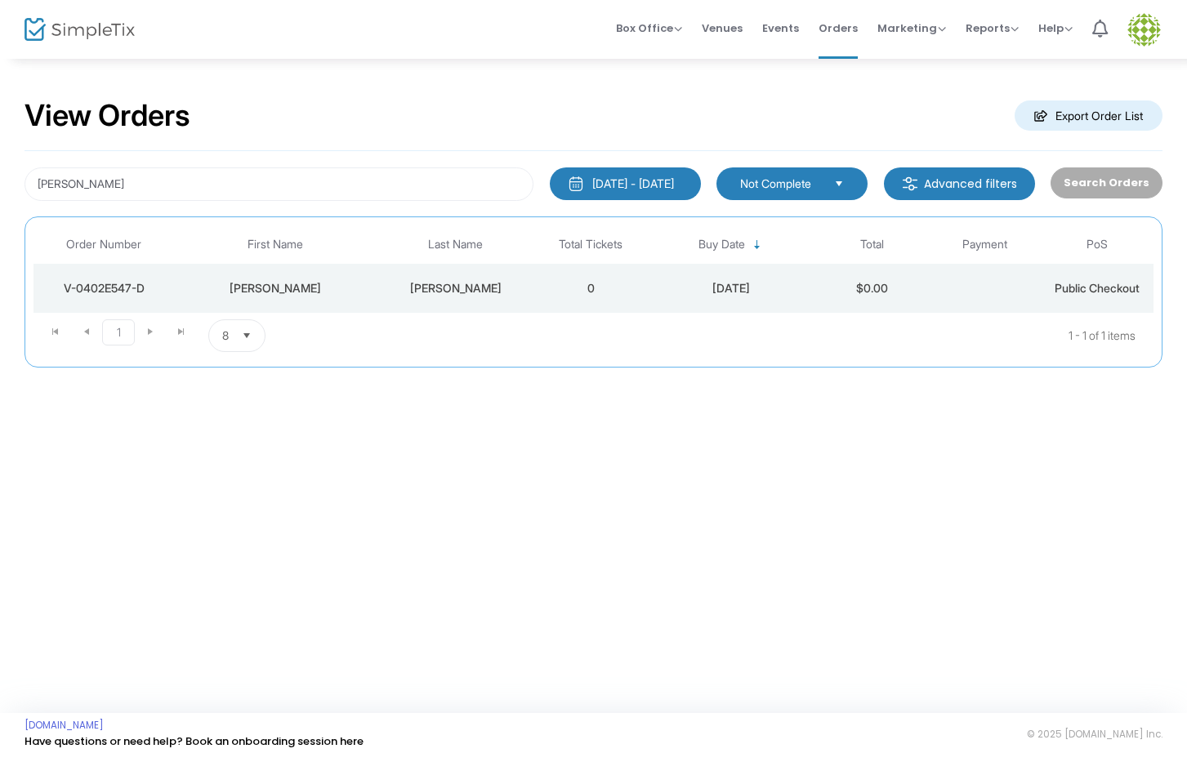
click at [762, 183] on span "Not Complete" at bounding box center [780, 184] width 81 height 16
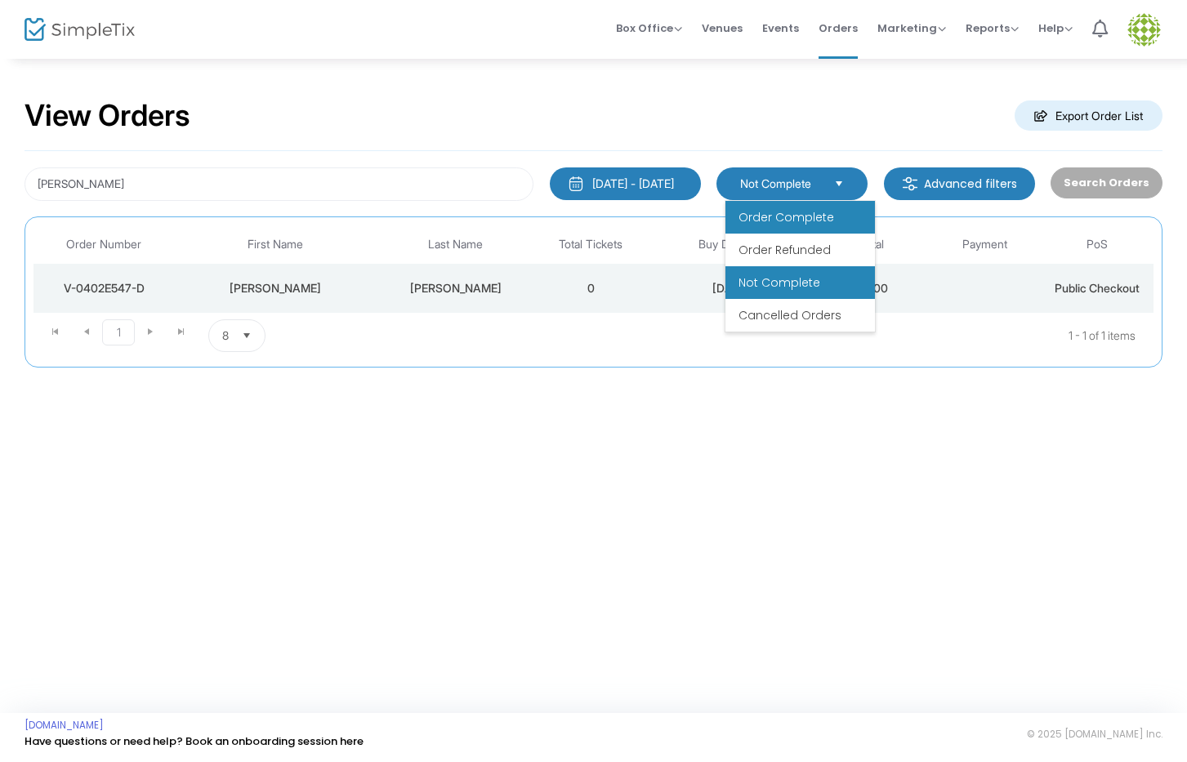
click at [775, 224] on span "Order Complete" at bounding box center [787, 217] width 96 height 16
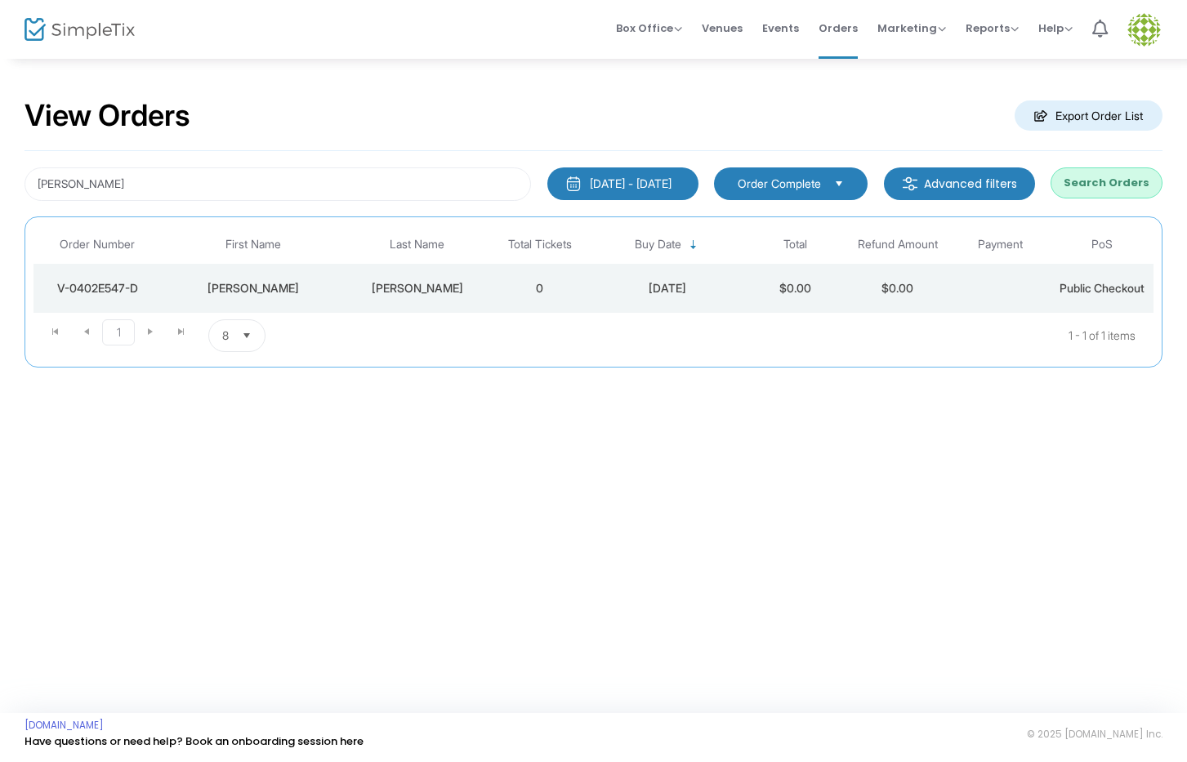
click at [1091, 177] on button "Search Orders" at bounding box center [1107, 183] width 112 height 31
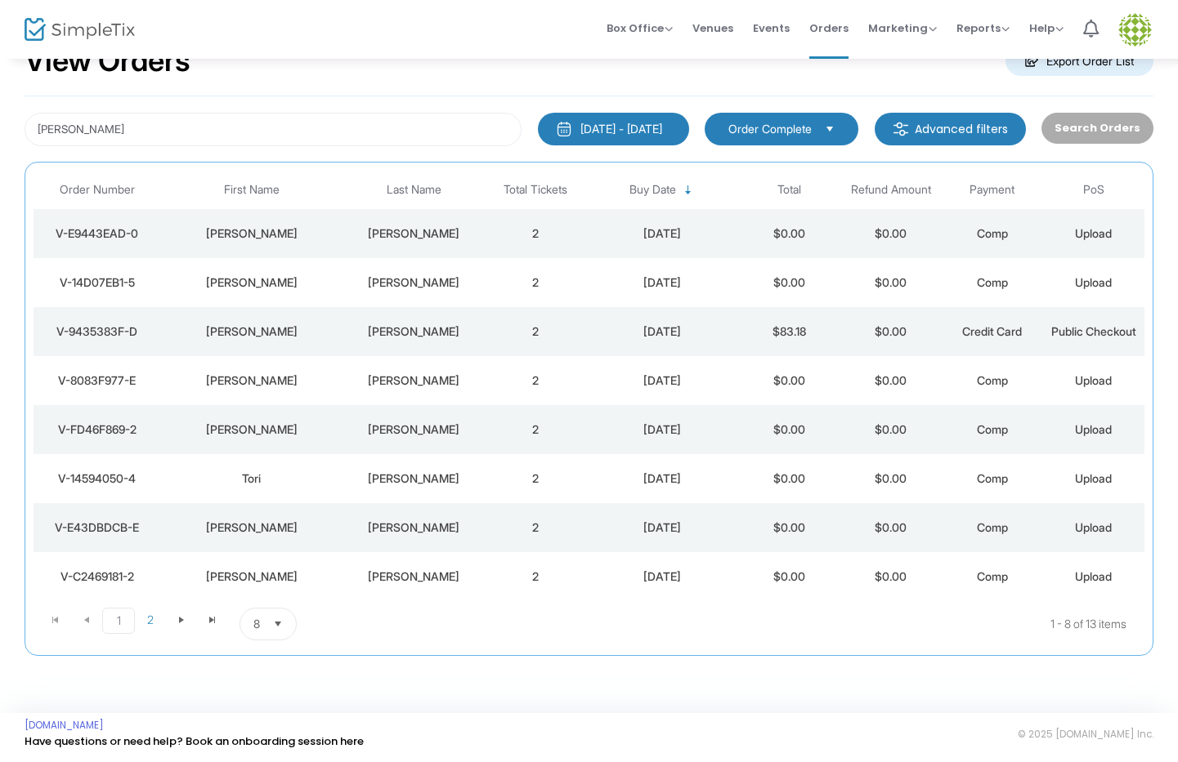
scroll to position [0, 0]
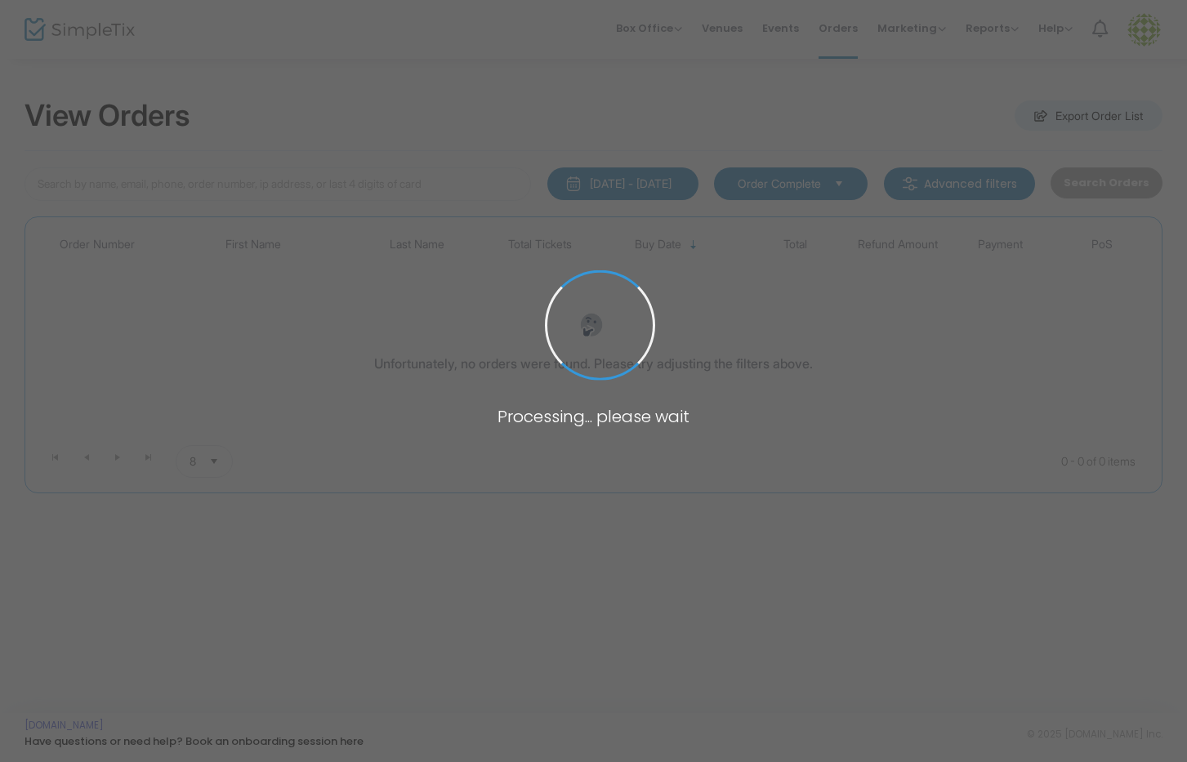
type input "[PERSON_NAME]"
